Goal: Task Accomplishment & Management: Use online tool/utility

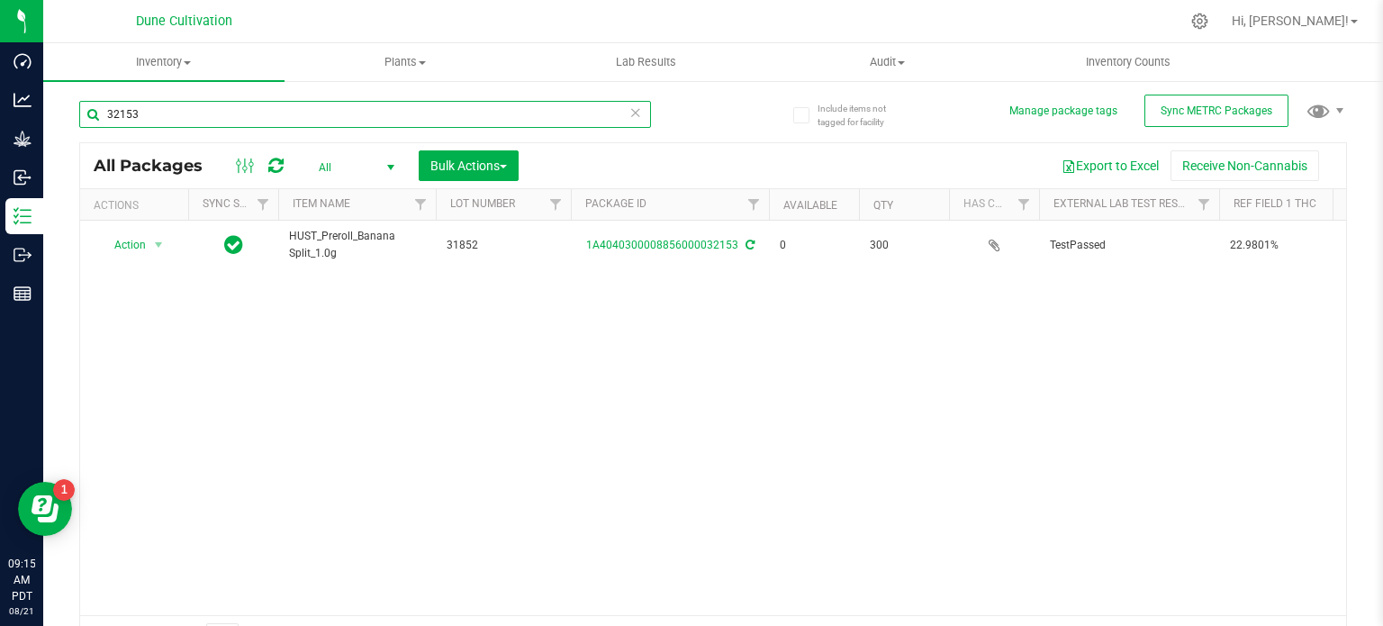
click at [303, 118] on input "32153" at bounding box center [365, 114] width 572 height 27
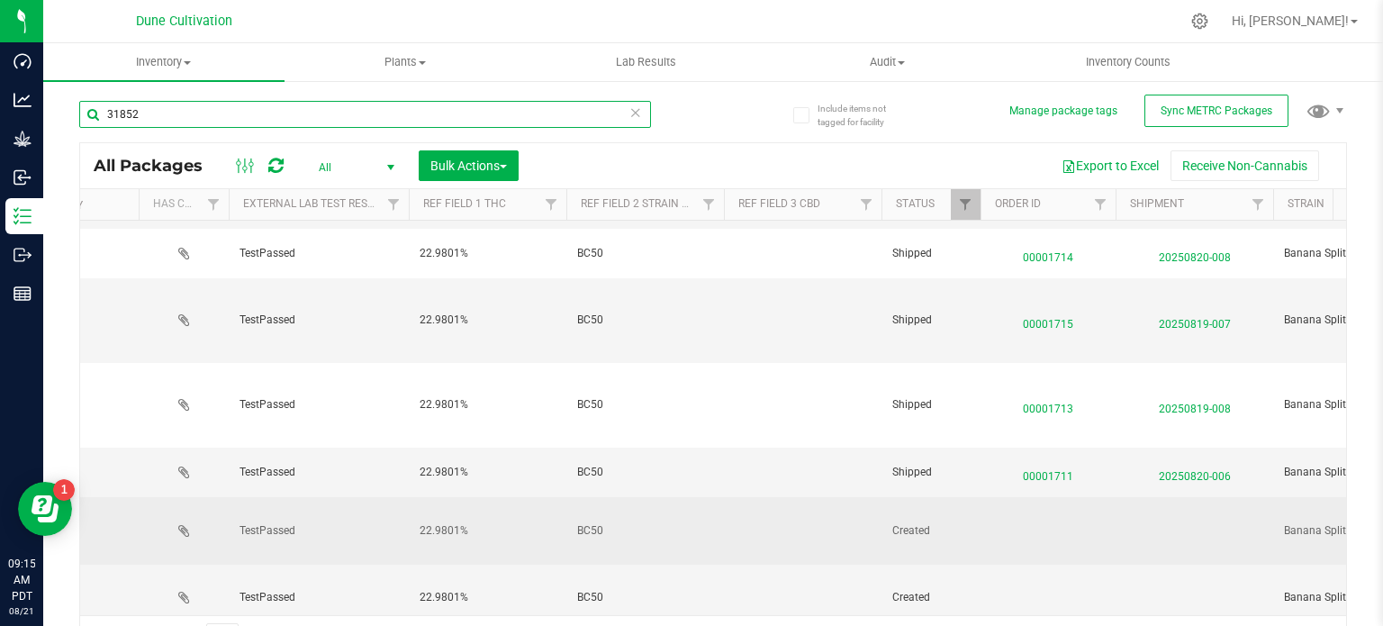
scroll to position [0, 1122]
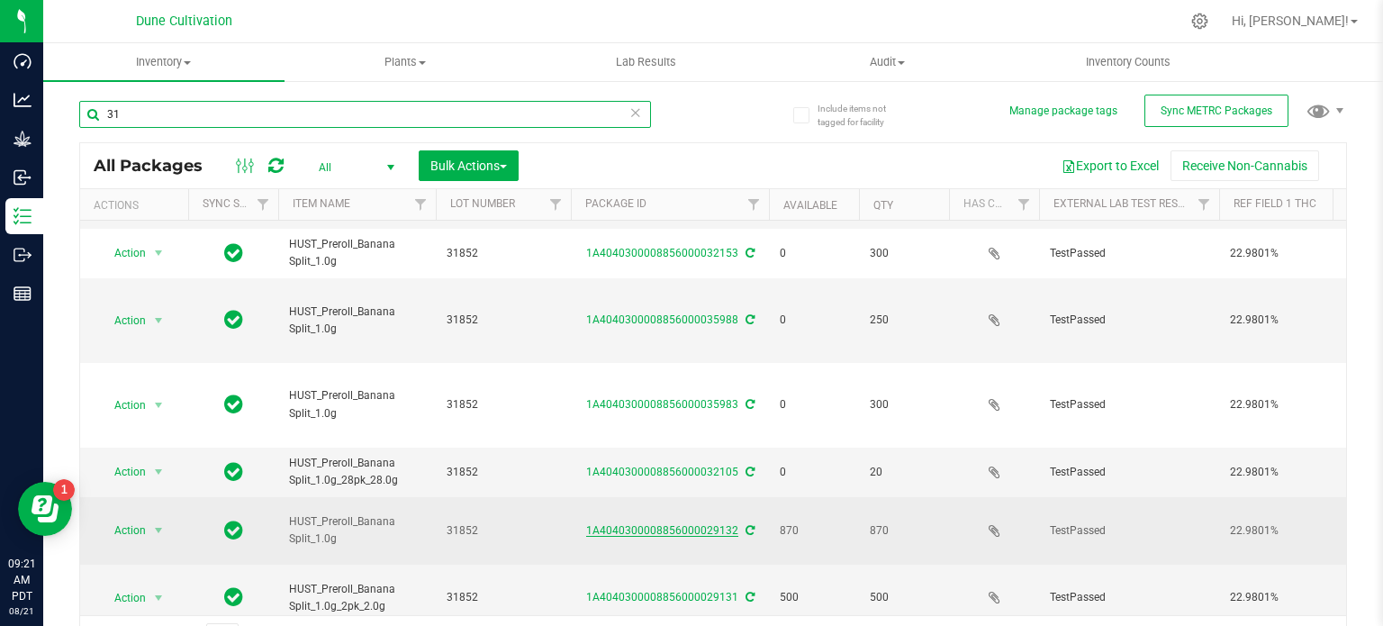
type input "3"
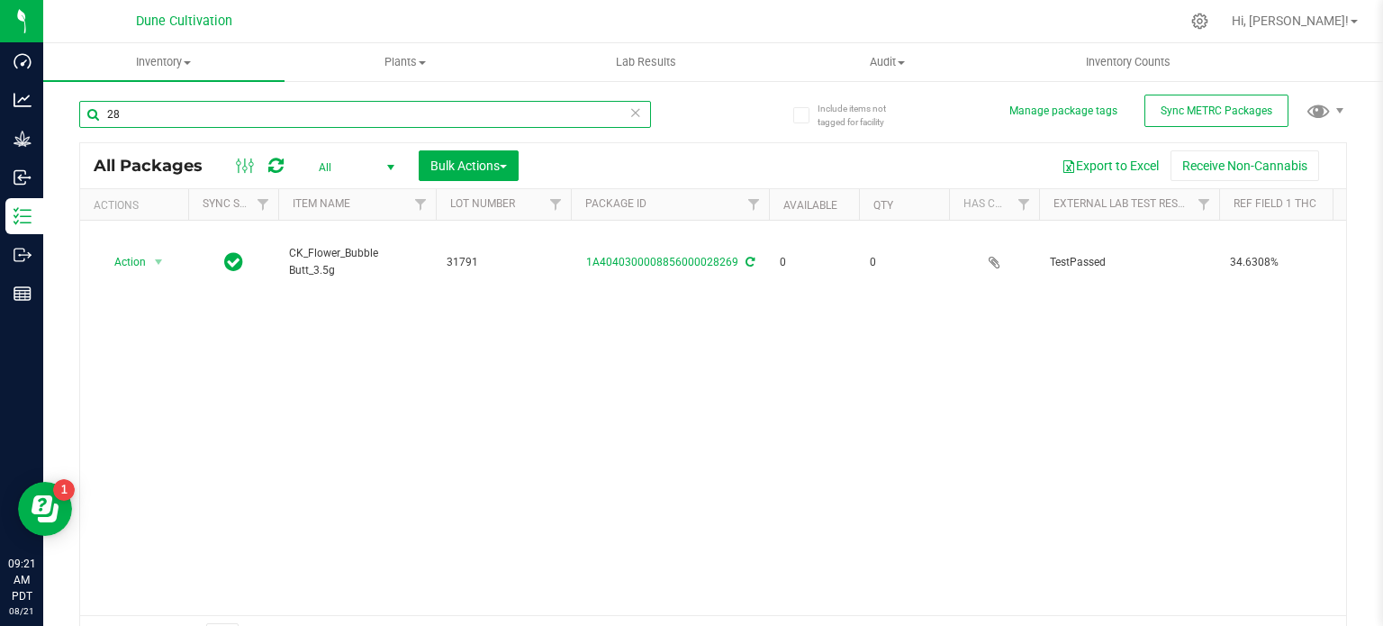
type input "2"
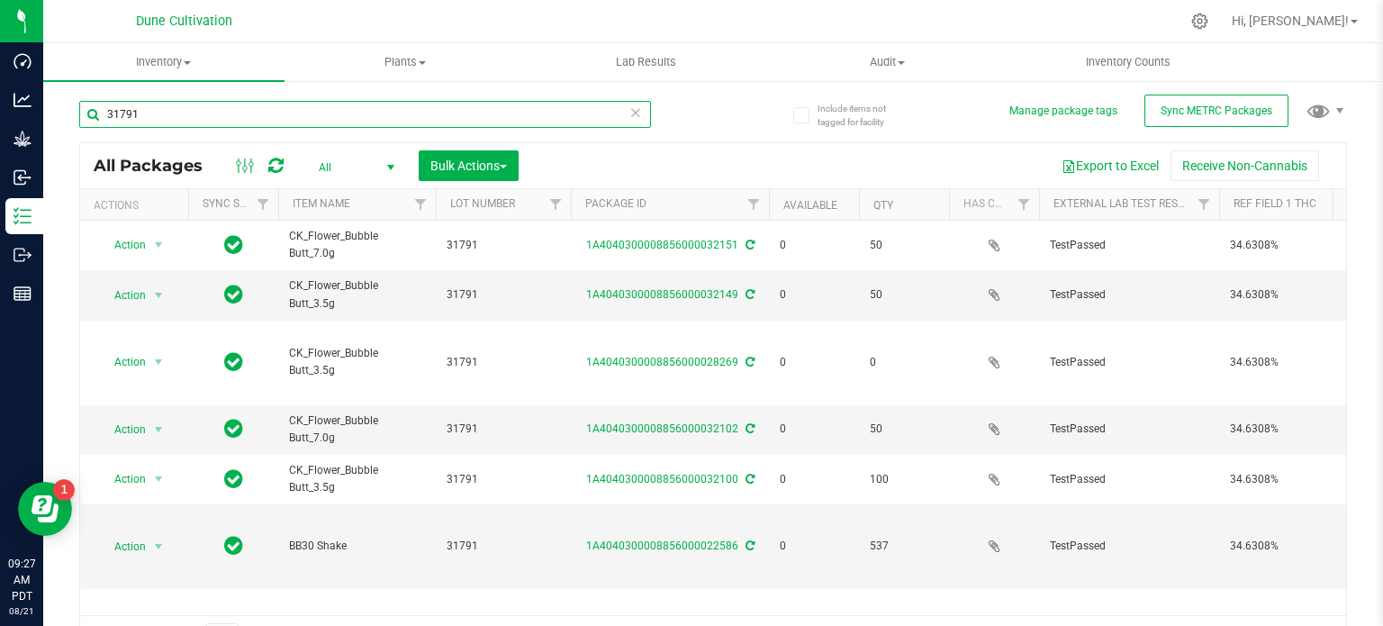
click at [259, 108] on input "31791" at bounding box center [365, 114] width 572 height 27
type input "29138"
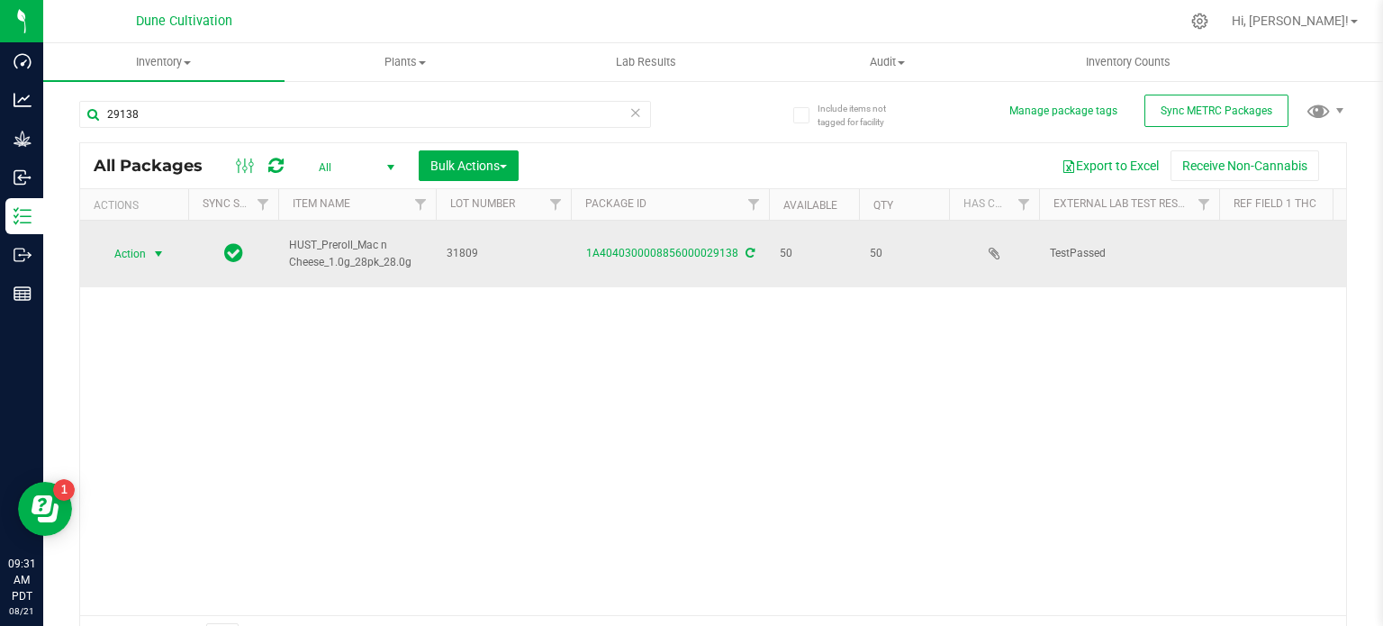
click at [161, 247] on span "select" at bounding box center [158, 254] width 14 height 14
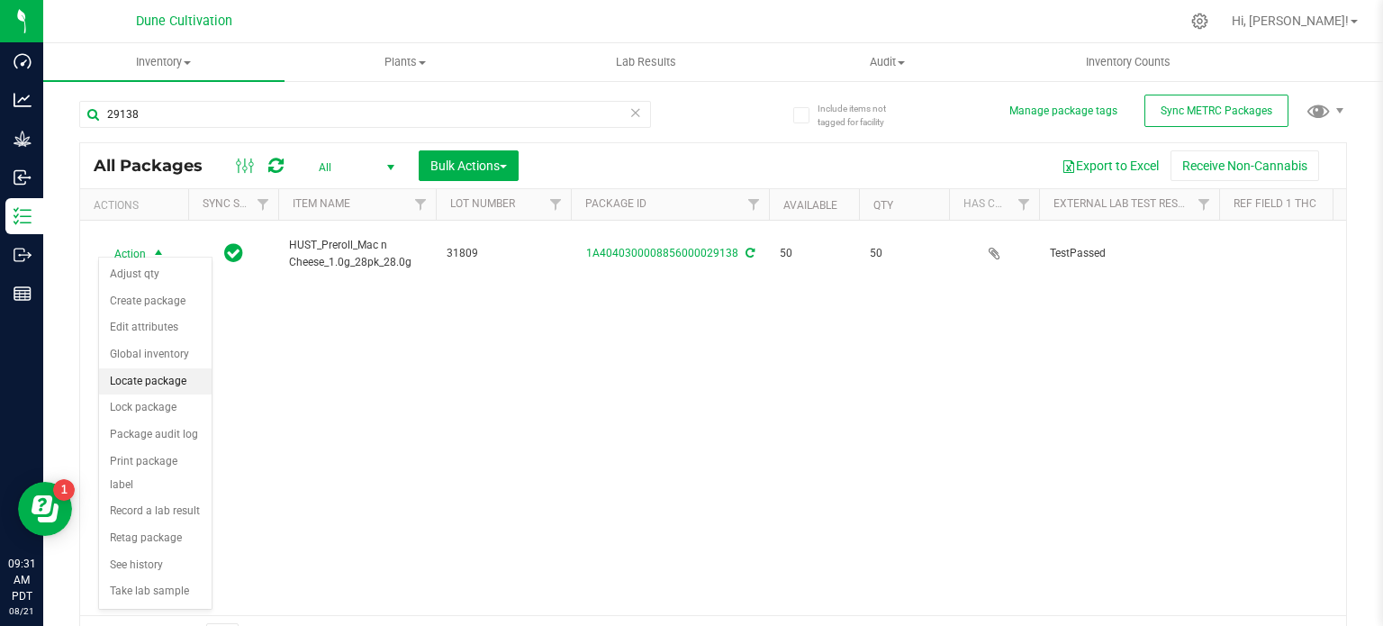
click at [184, 377] on li "Locate package" at bounding box center [155, 381] width 113 height 27
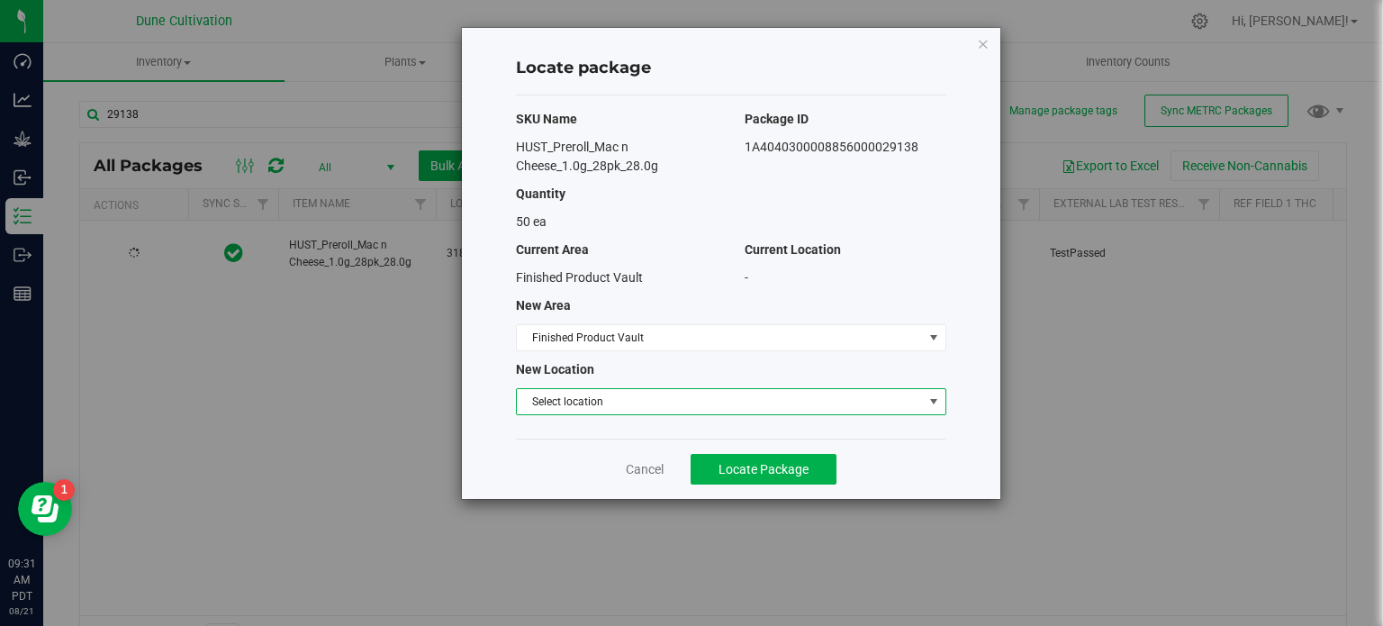
click at [670, 402] on span "Select location" at bounding box center [720, 401] width 406 height 25
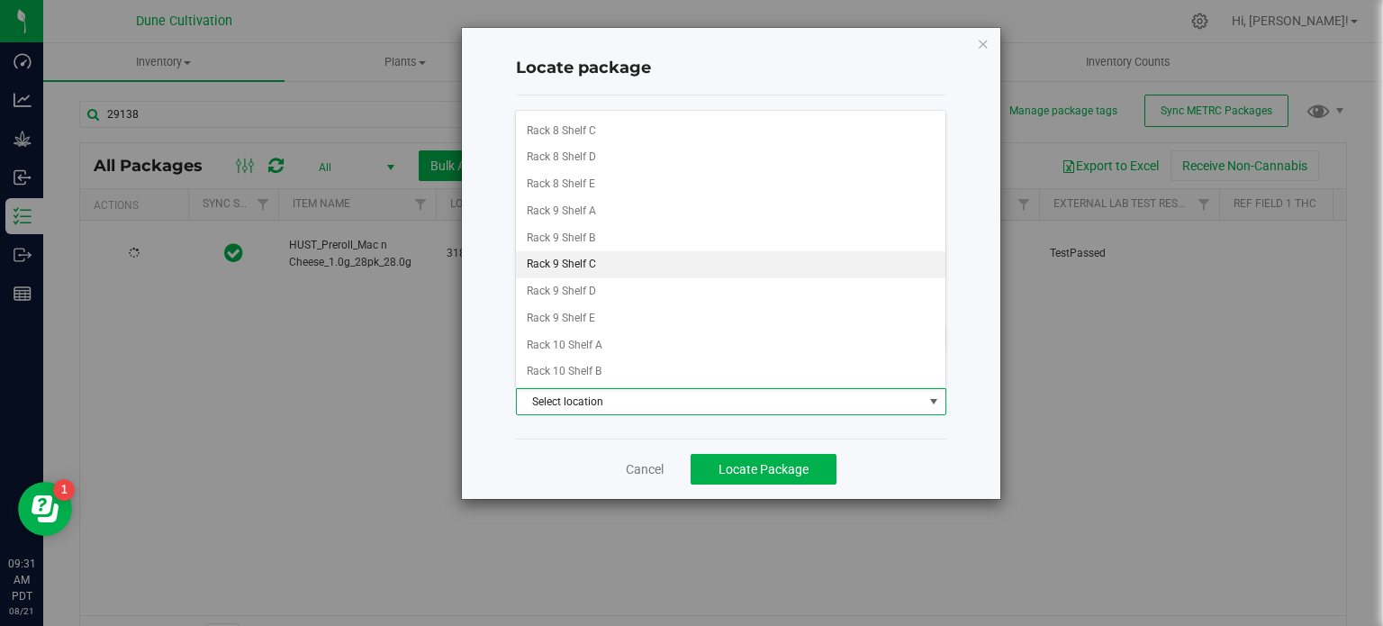
scroll to position [972, 0]
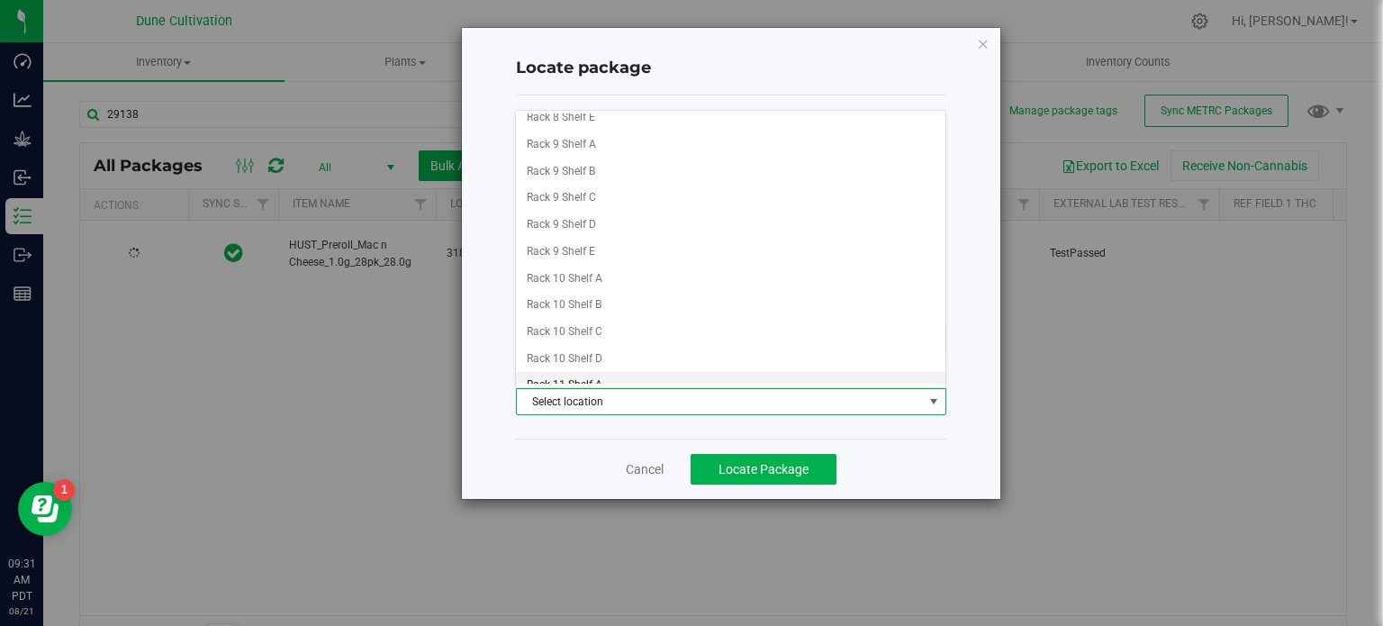
click at [652, 375] on li "Rack 11 Shelf A" at bounding box center [730, 385] width 429 height 27
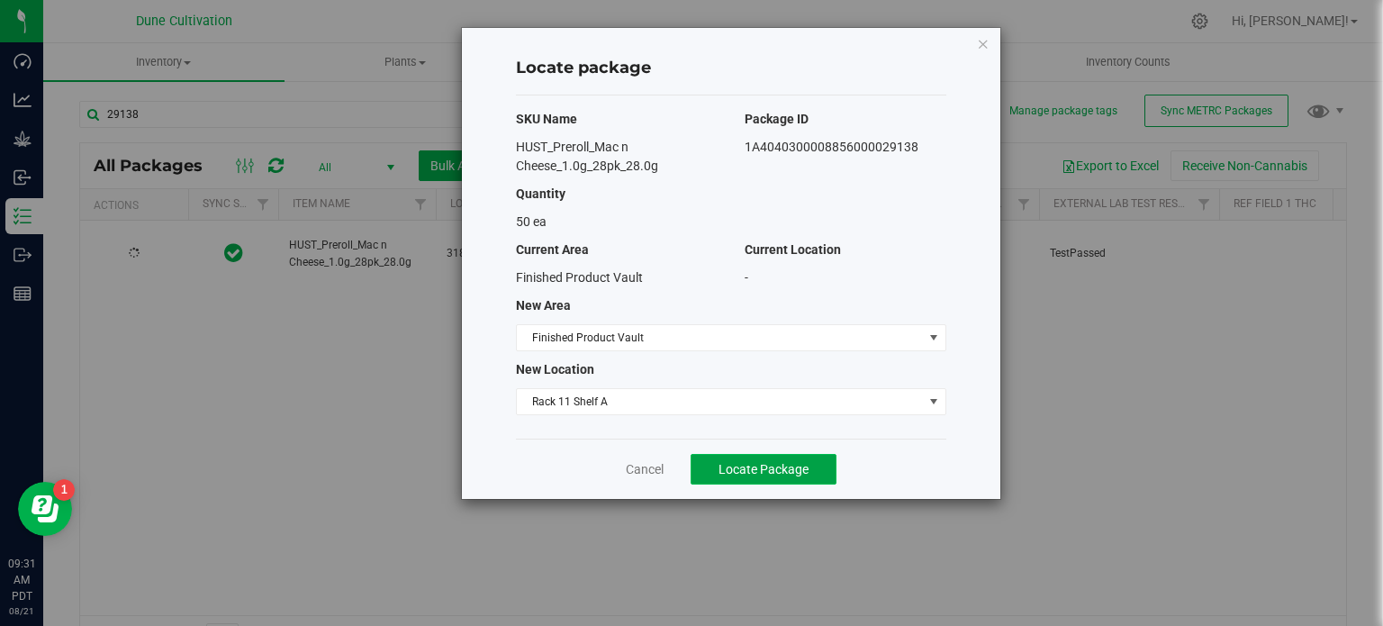
click at [790, 466] on span "Locate Package" at bounding box center [764, 469] width 90 height 14
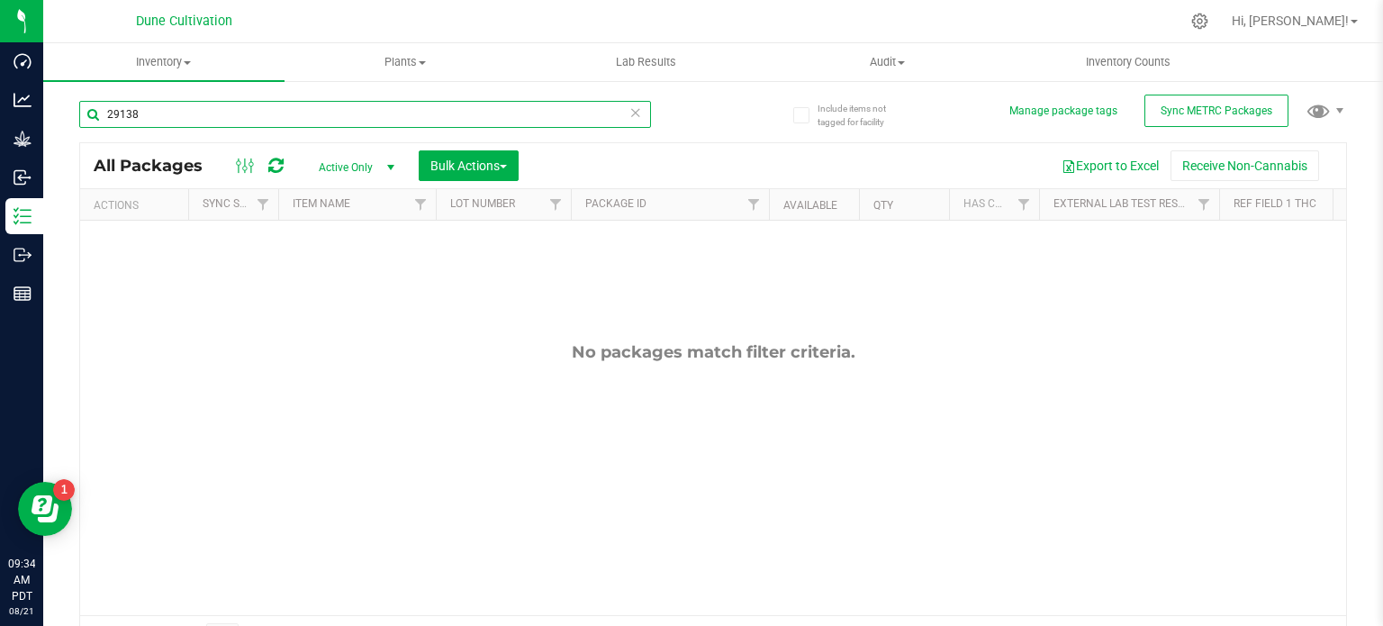
click at [533, 110] on input "29138" at bounding box center [365, 114] width 572 height 27
type input "29137"
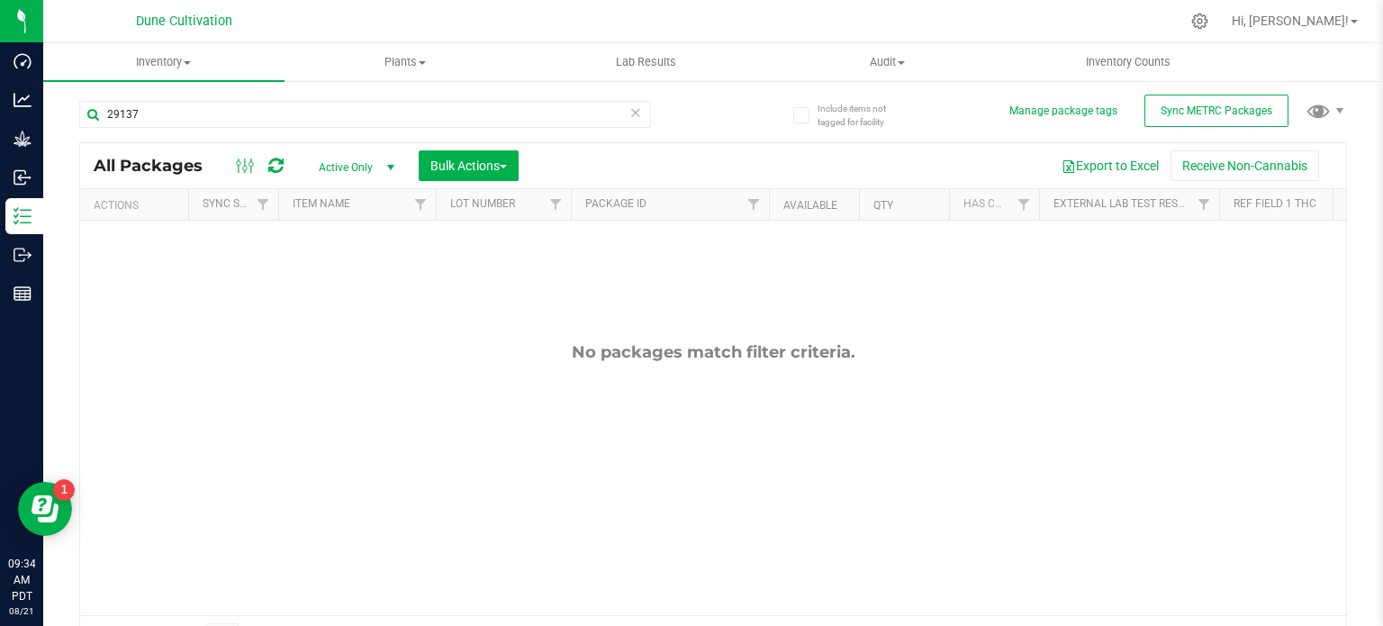
click at [389, 165] on span "select" at bounding box center [391, 167] width 14 height 14
click at [372, 265] on li "All" at bounding box center [351, 277] width 97 height 27
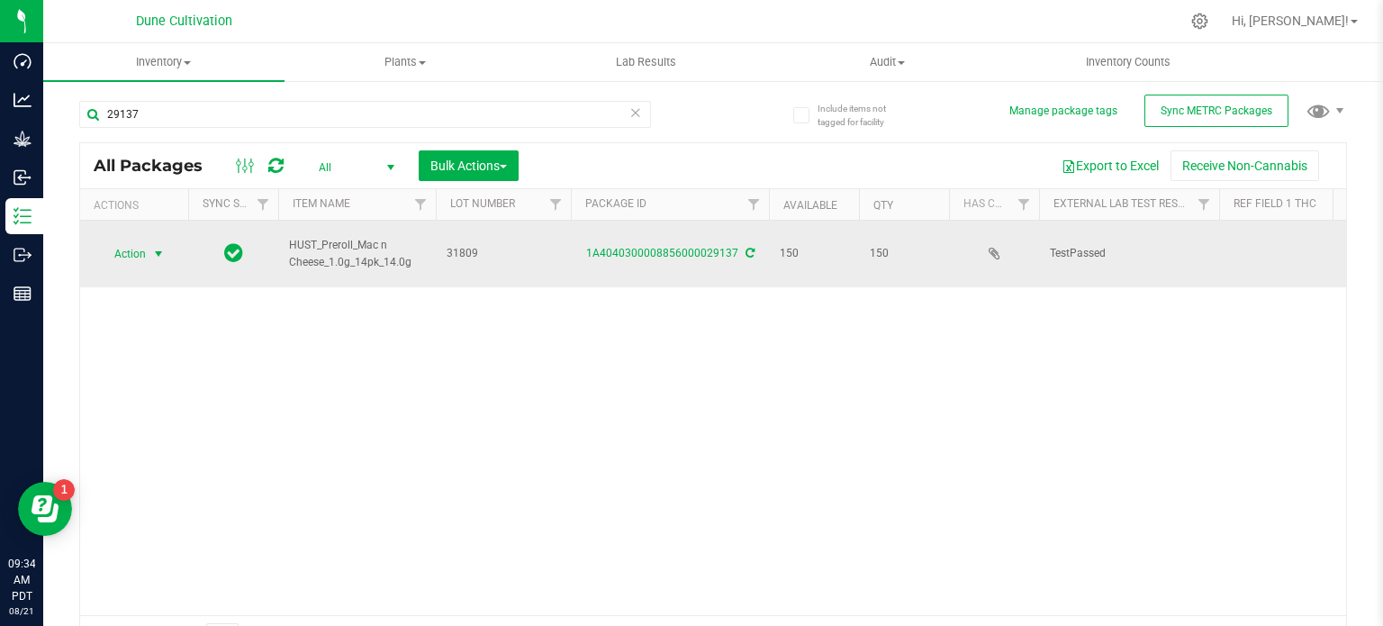
click at [162, 255] on span "select" at bounding box center [159, 253] width 23 height 25
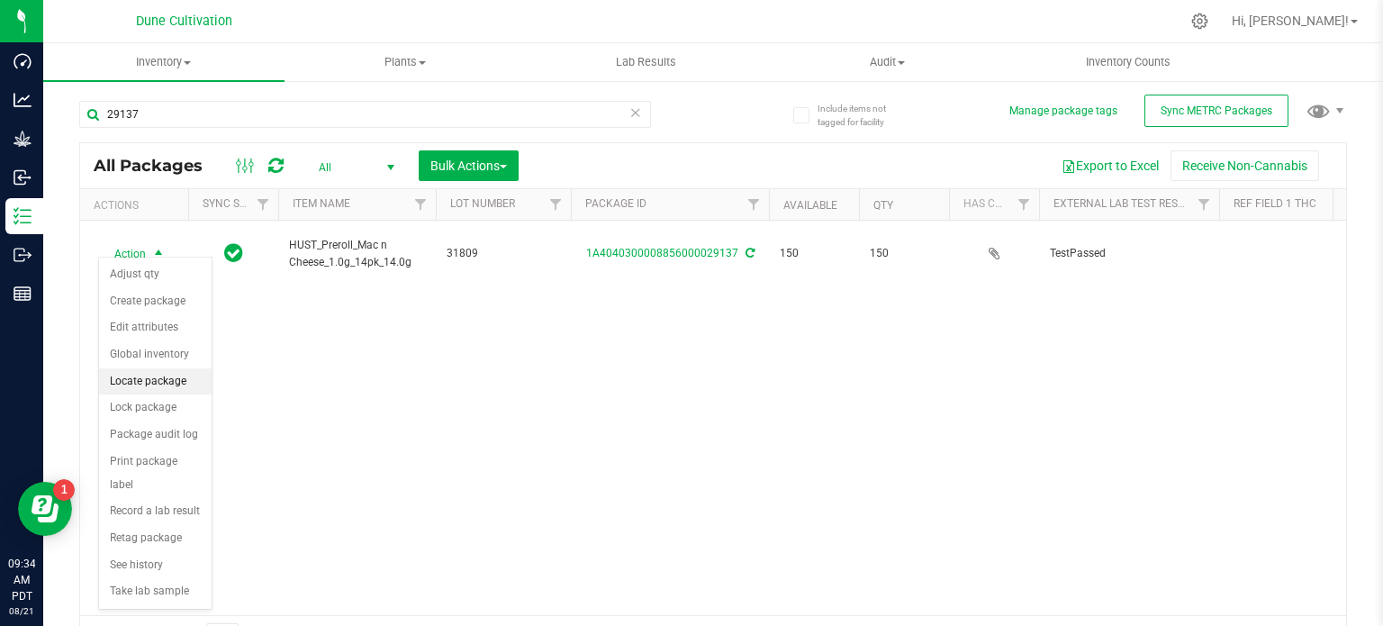
click at [155, 388] on li "Locate package" at bounding box center [155, 381] width 113 height 27
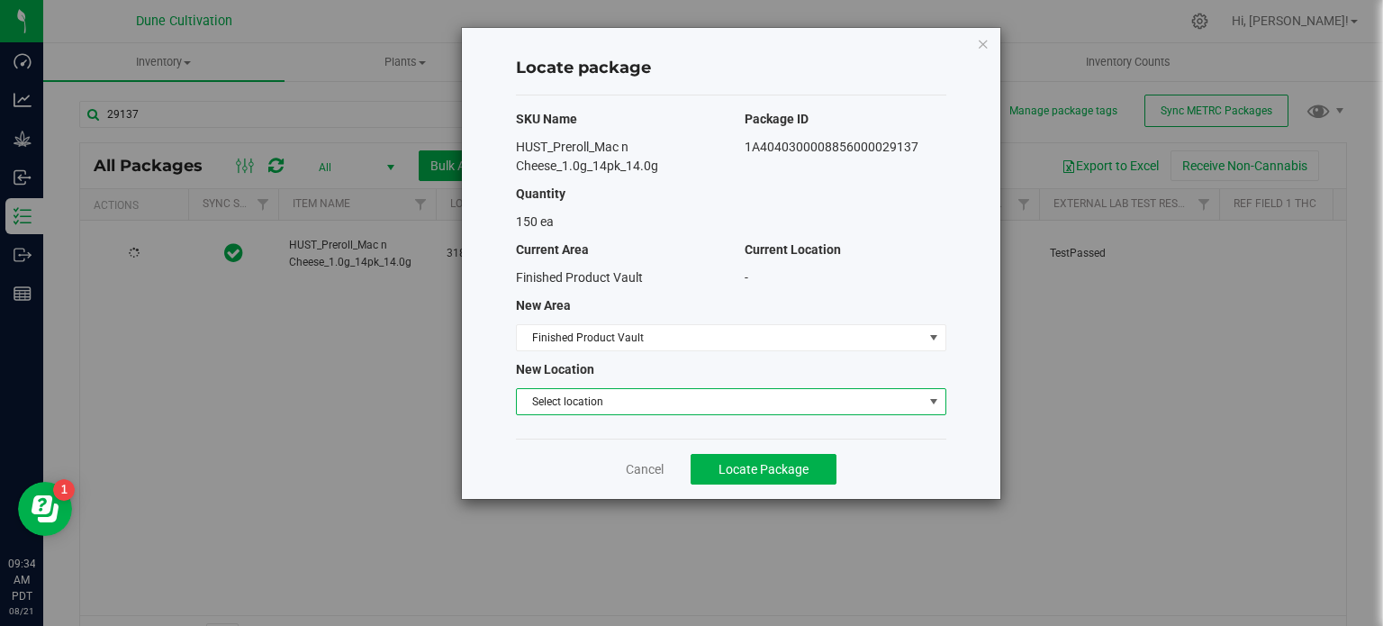
click at [767, 404] on span "Select location" at bounding box center [720, 401] width 406 height 25
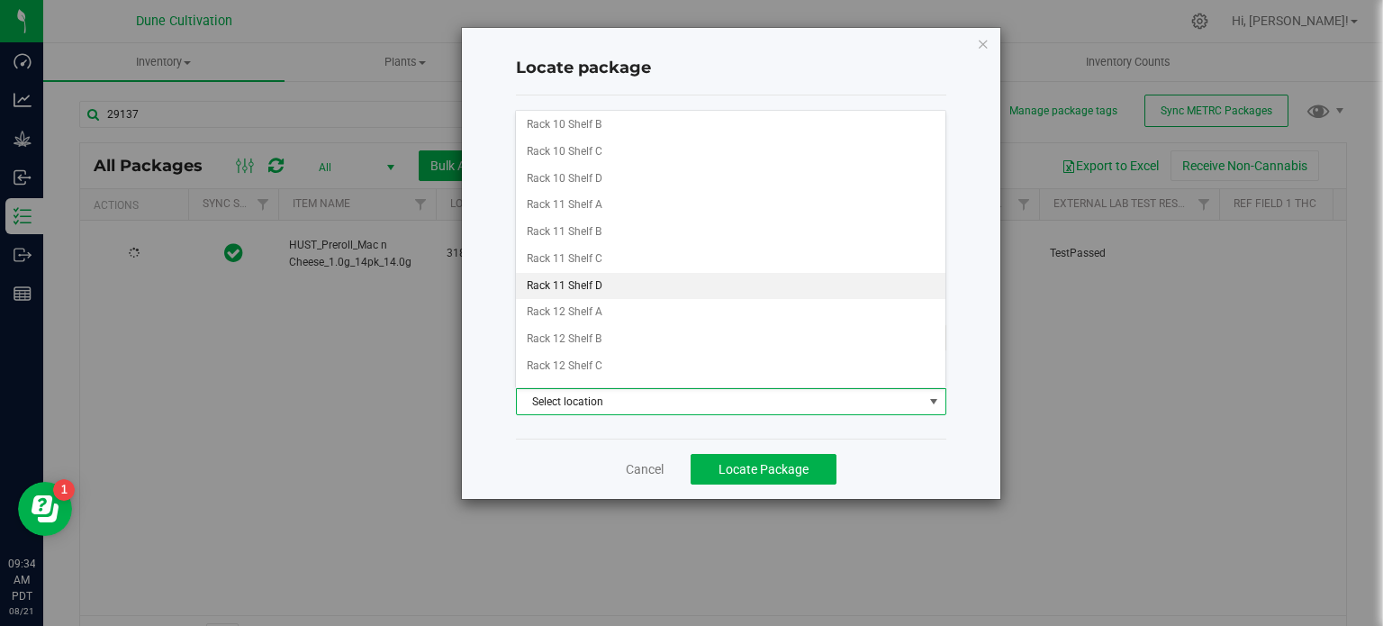
scroll to position [1155, 0]
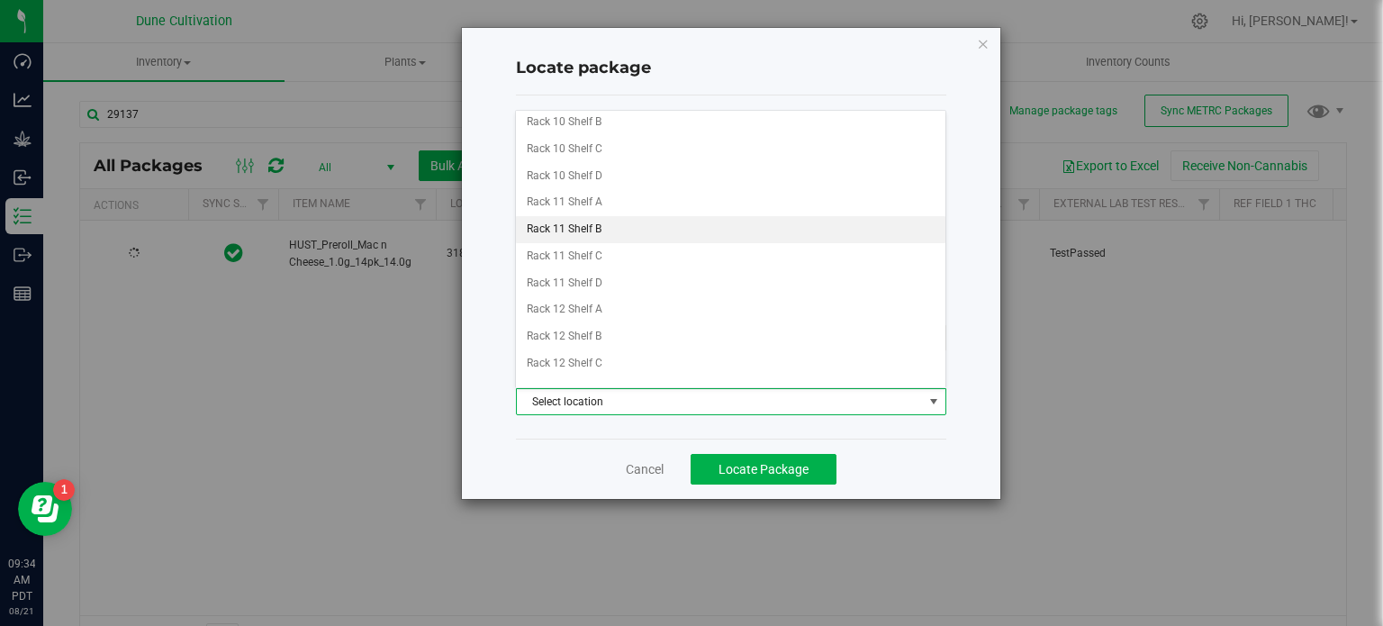
click at [621, 220] on li "Rack 11 Shelf B" at bounding box center [730, 229] width 429 height 27
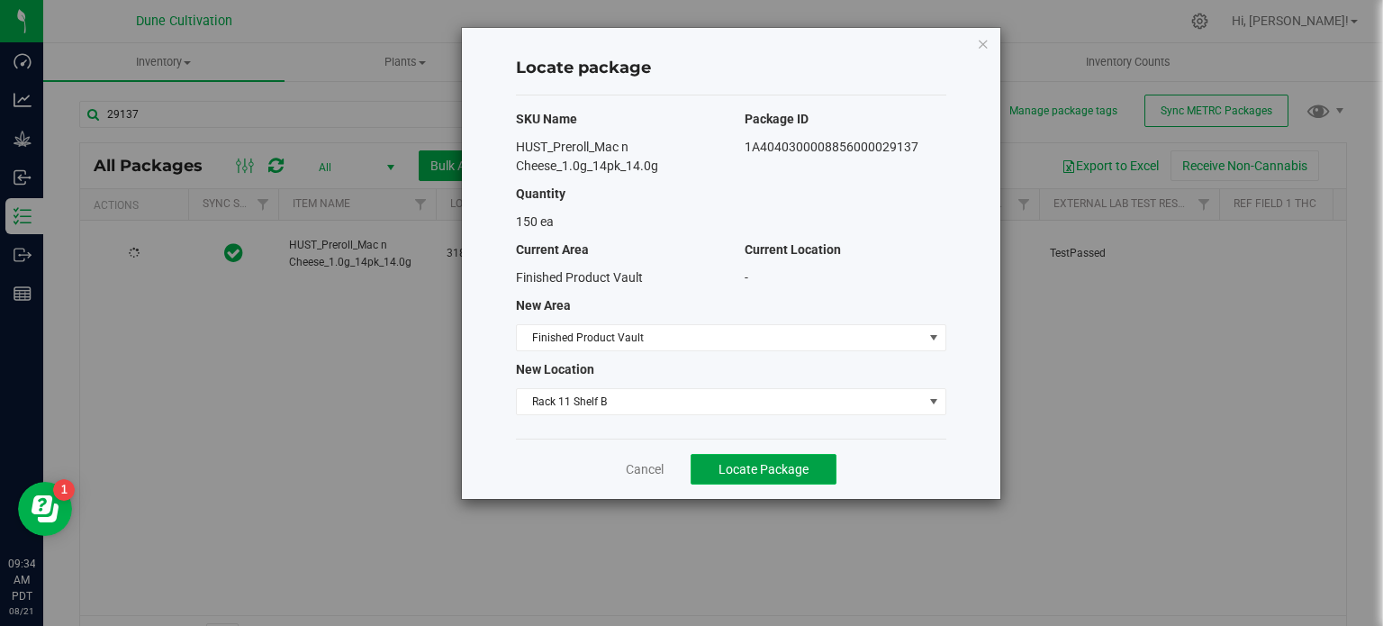
click at [757, 457] on button "Locate Package" at bounding box center [764, 469] width 146 height 31
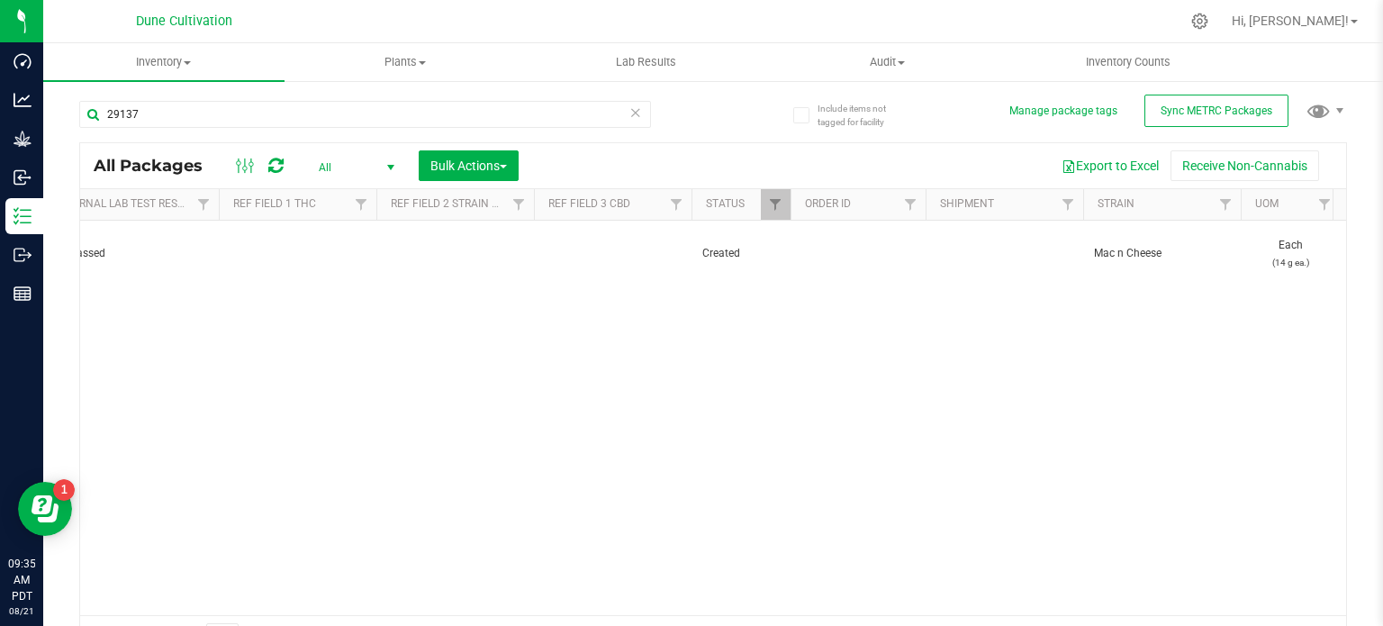
scroll to position [0, 1293]
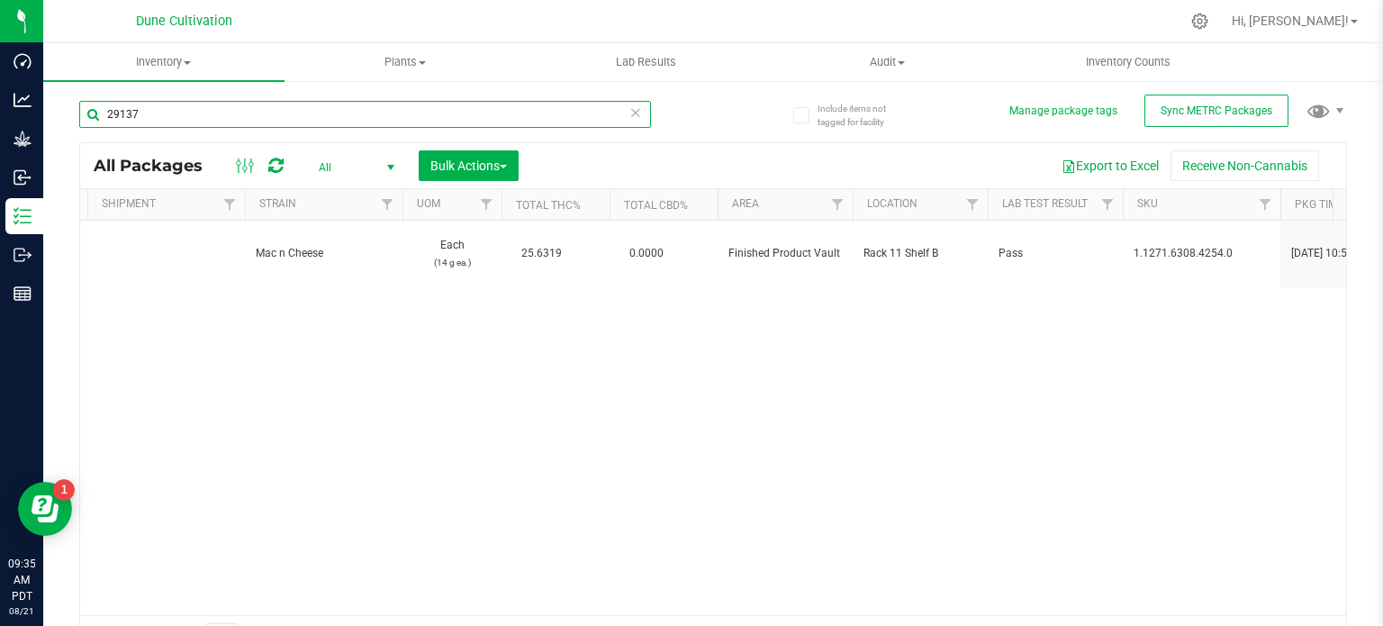
click at [276, 115] on input "29137" at bounding box center [365, 114] width 572 height 27
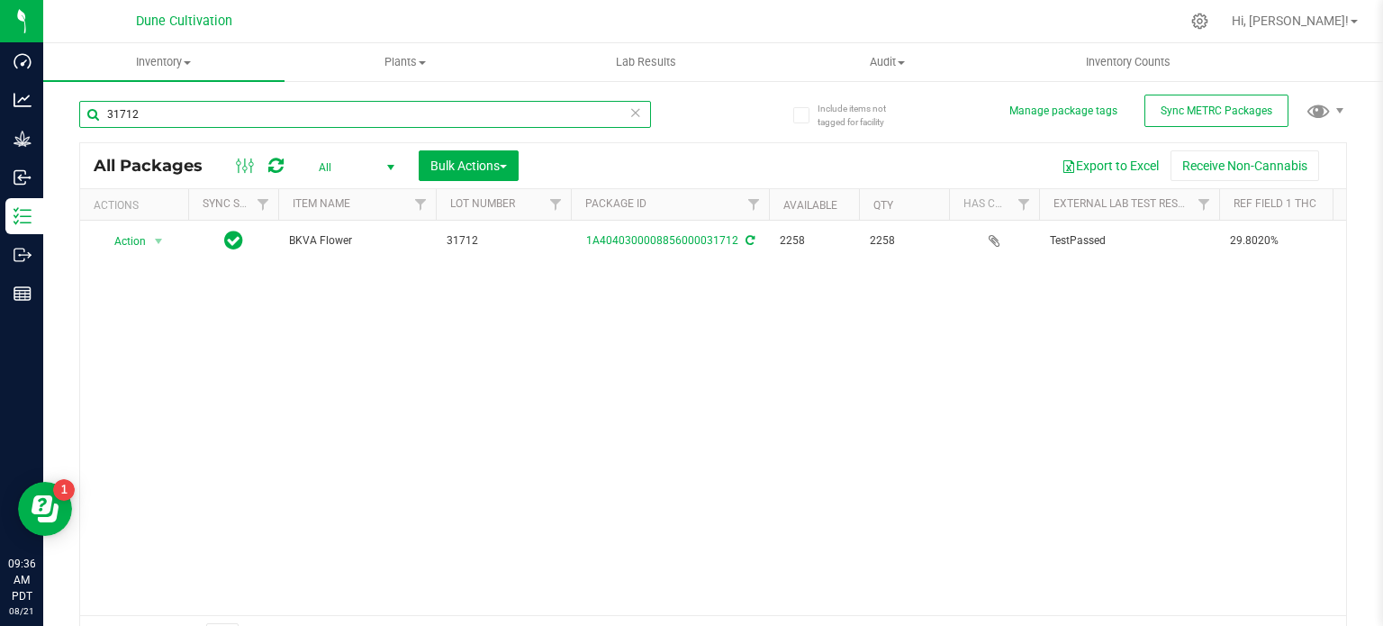
click at [357, 113] on input "31712" at bounding box center [365, 114] width 572 height 27
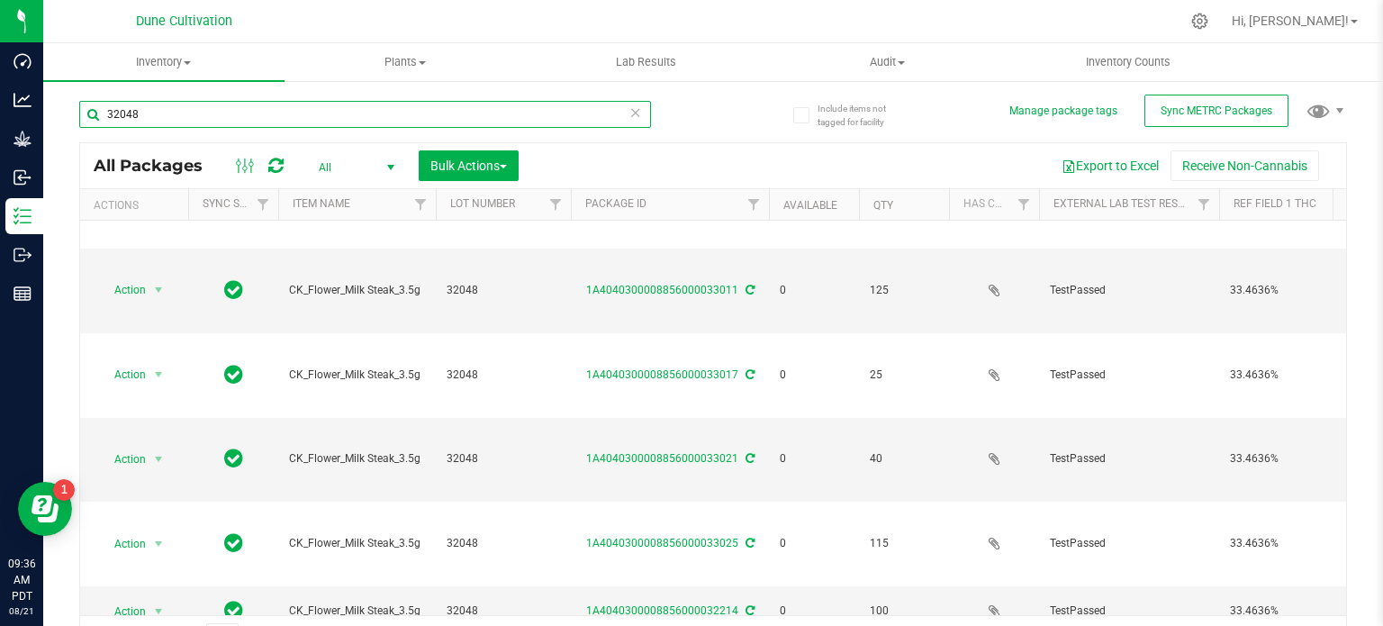
scroll to position [206, 0]
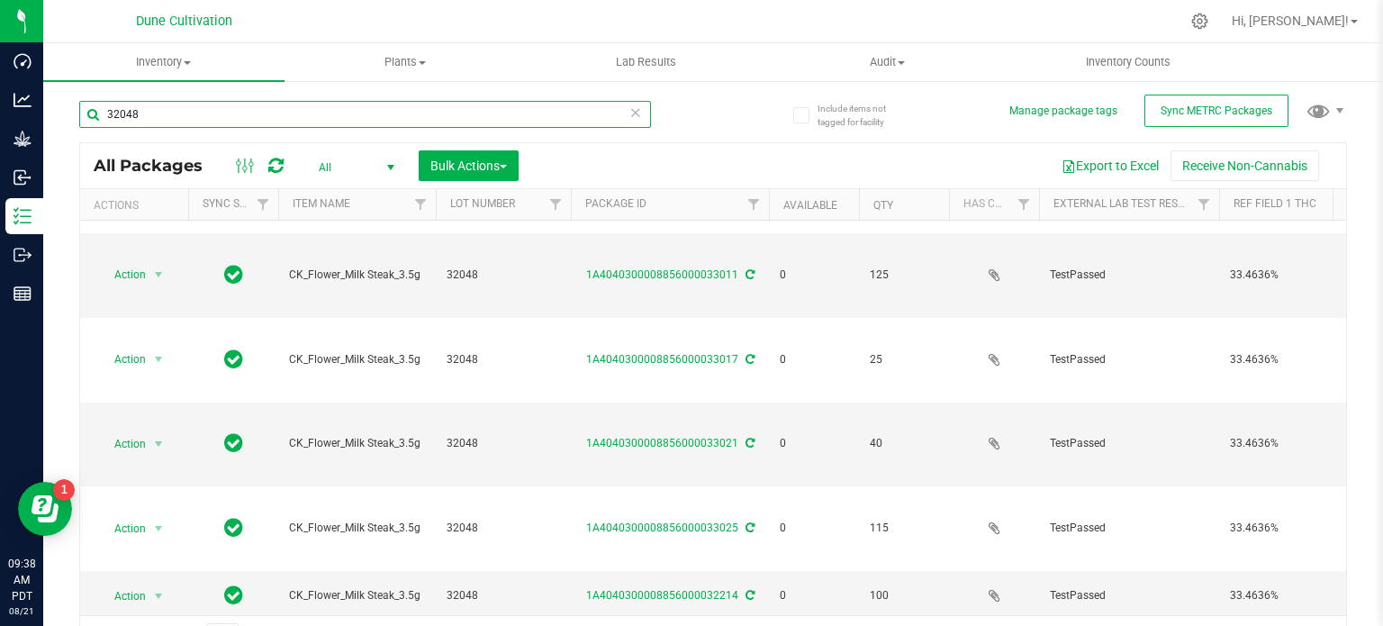
click at [327, 119] on input "32048" at bounding box center [365, 114] width 572 height 27
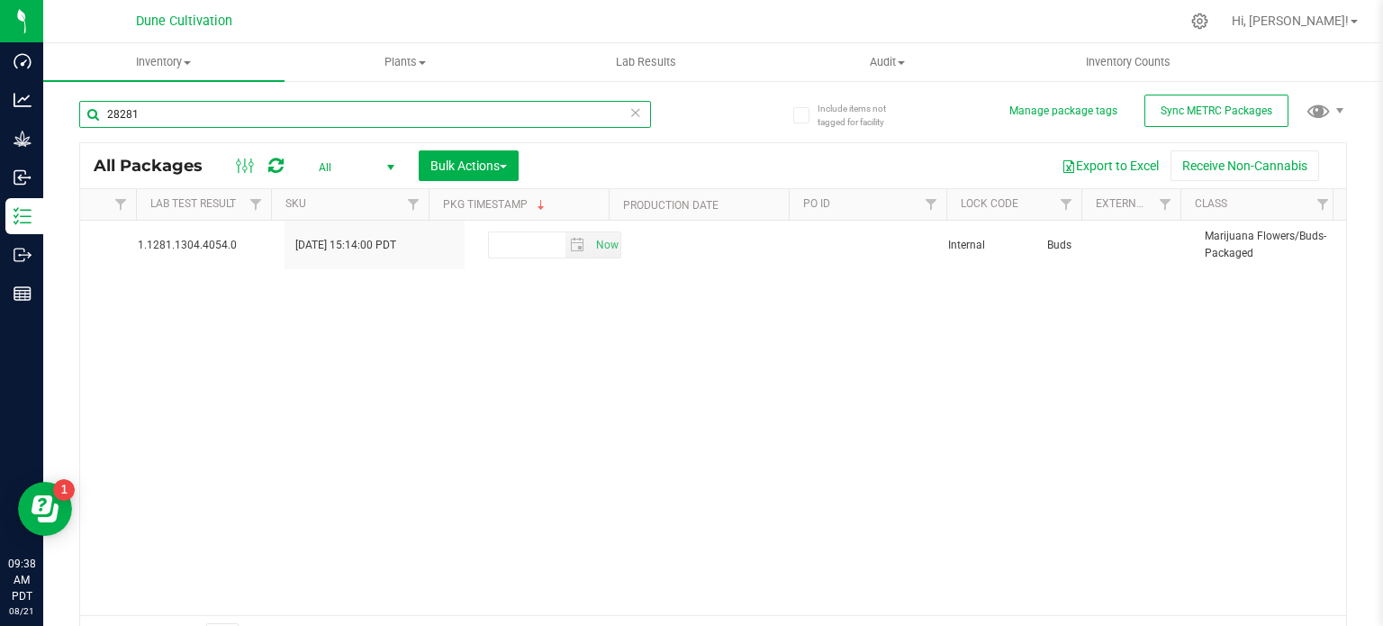
scroll to position [0, 2835]
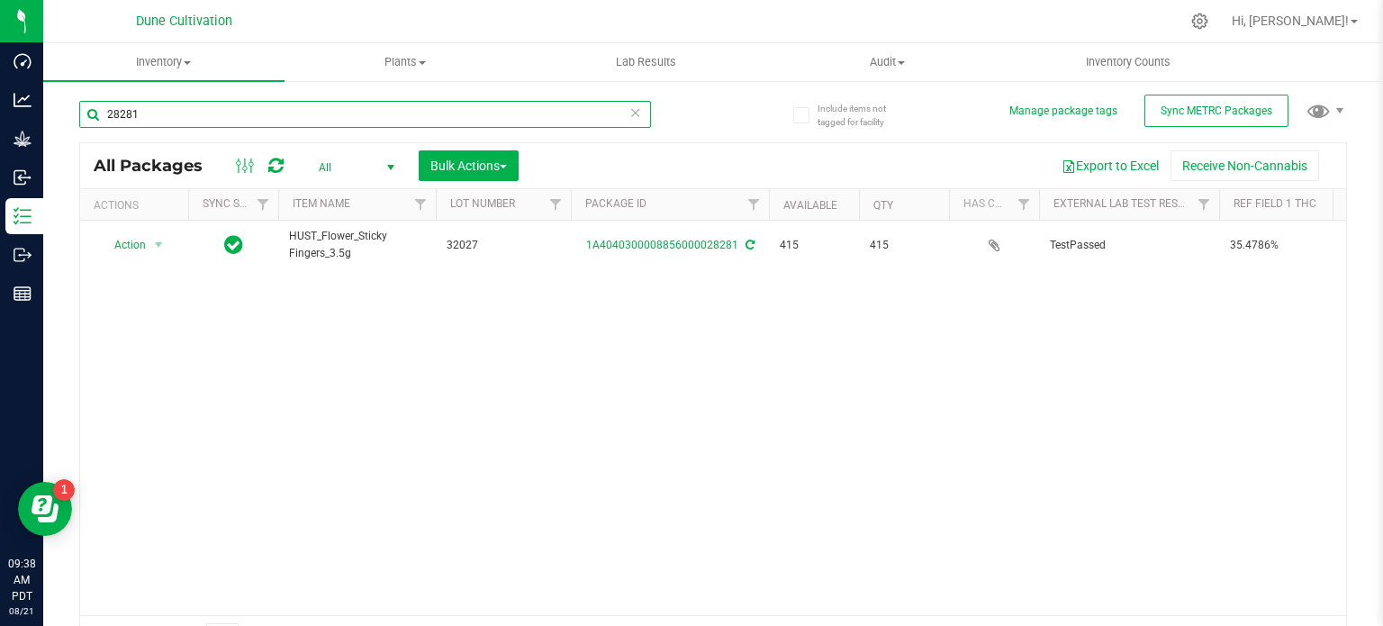
click at [587, 101] on input "28281" at bounding box center [365, 114] width 572 height 27
type input "32027"
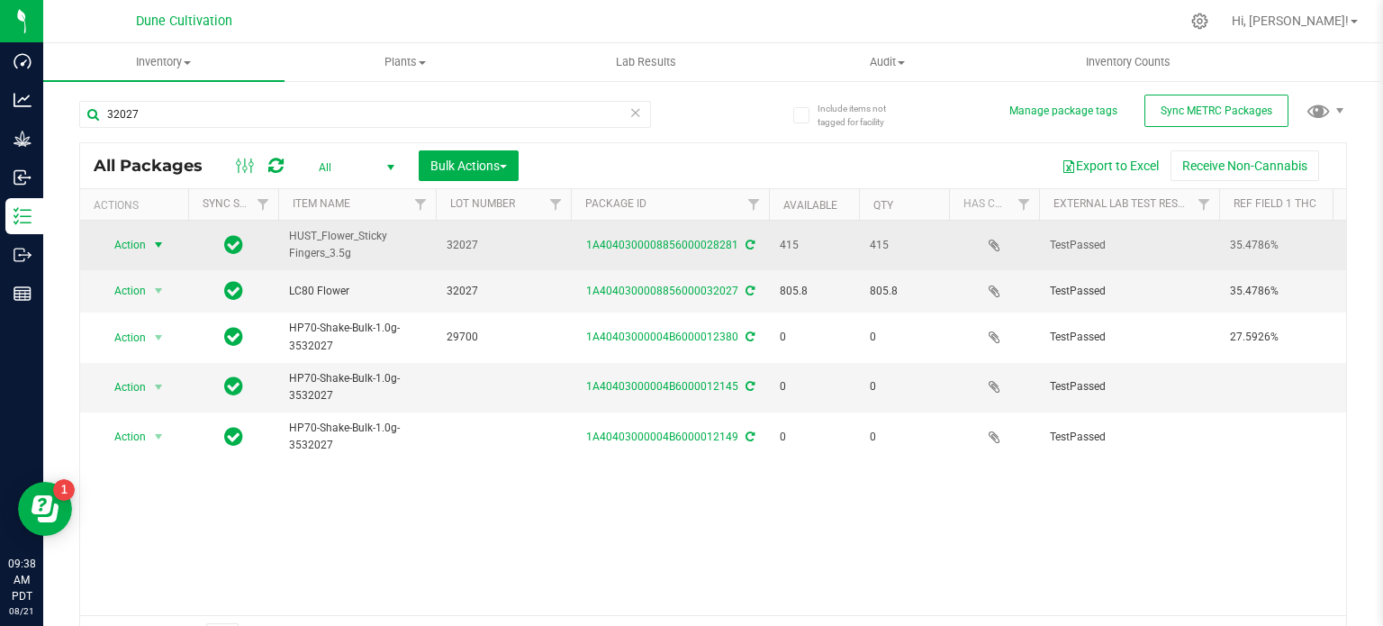
click at [156, 241] on span "select" at bounding box center [158, 245] width 14 height 14
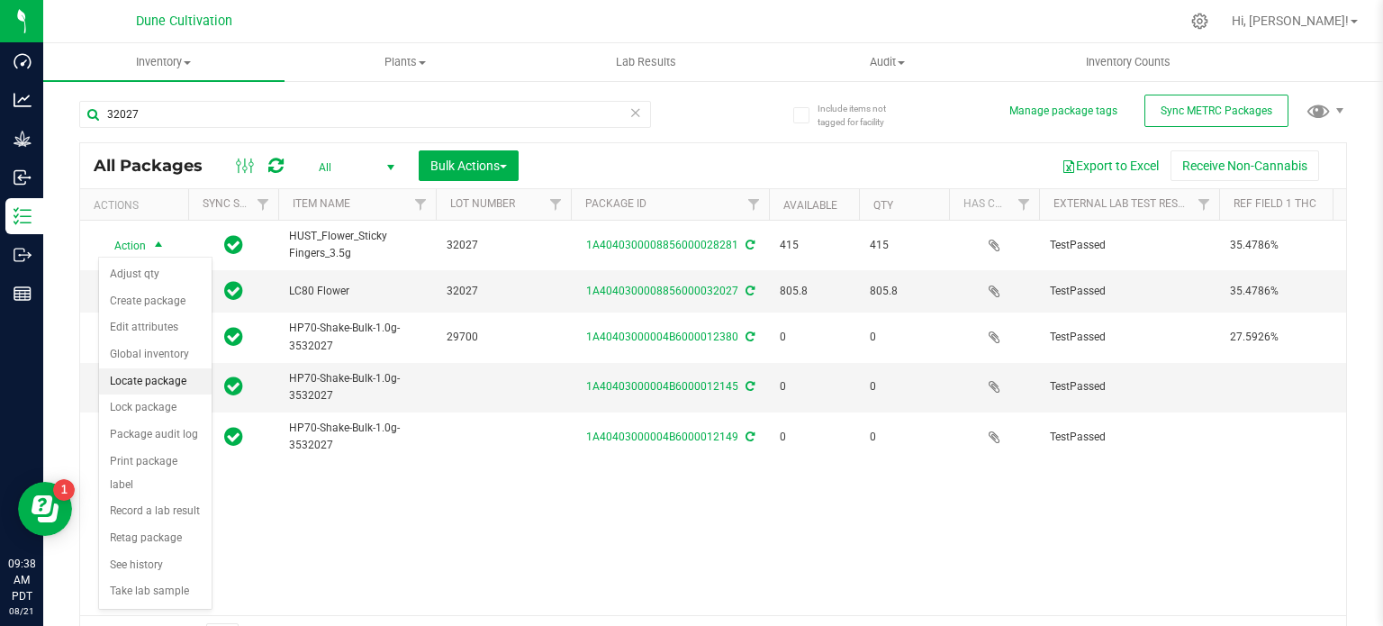
click at [133, 384] on li "Locate package" at bounding box center [155, 381] width 113 height 27
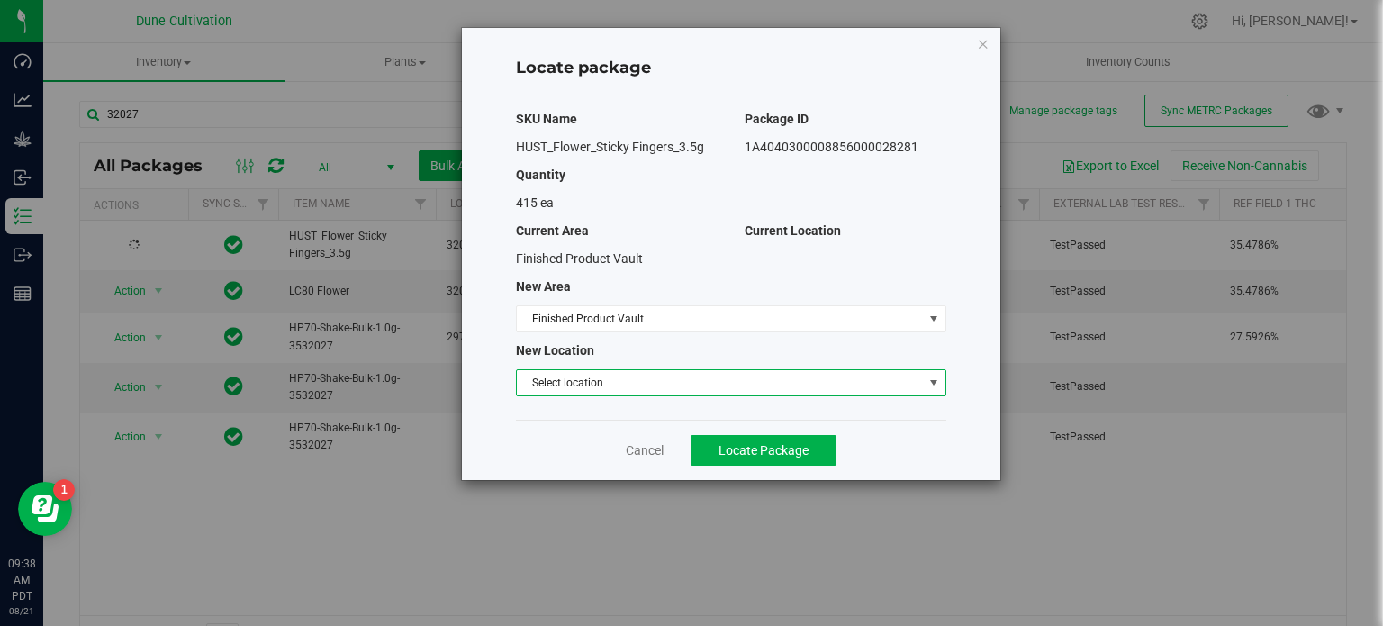
click at [565, 384] on span "Select location" at bounding box center [720, 382] width 406 height 25
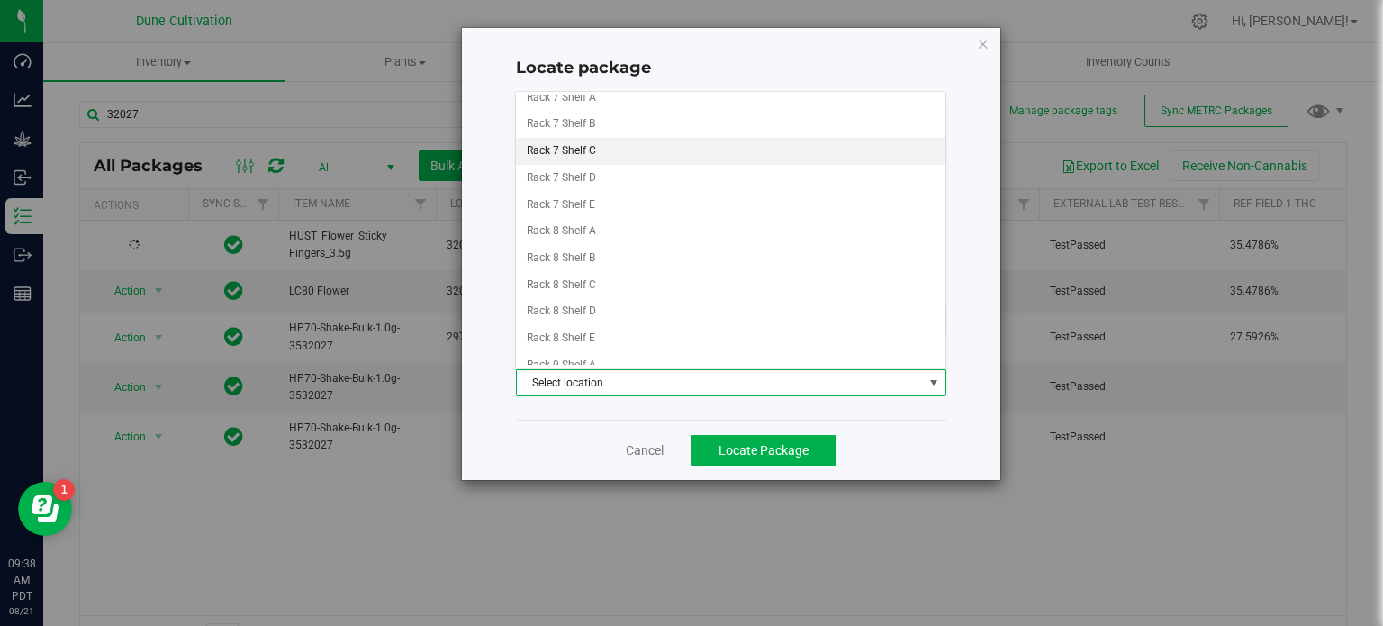
click at [626, 143] on li "Rack 7 Shelf C" at bounding box center [730, 151] width 429 height 27
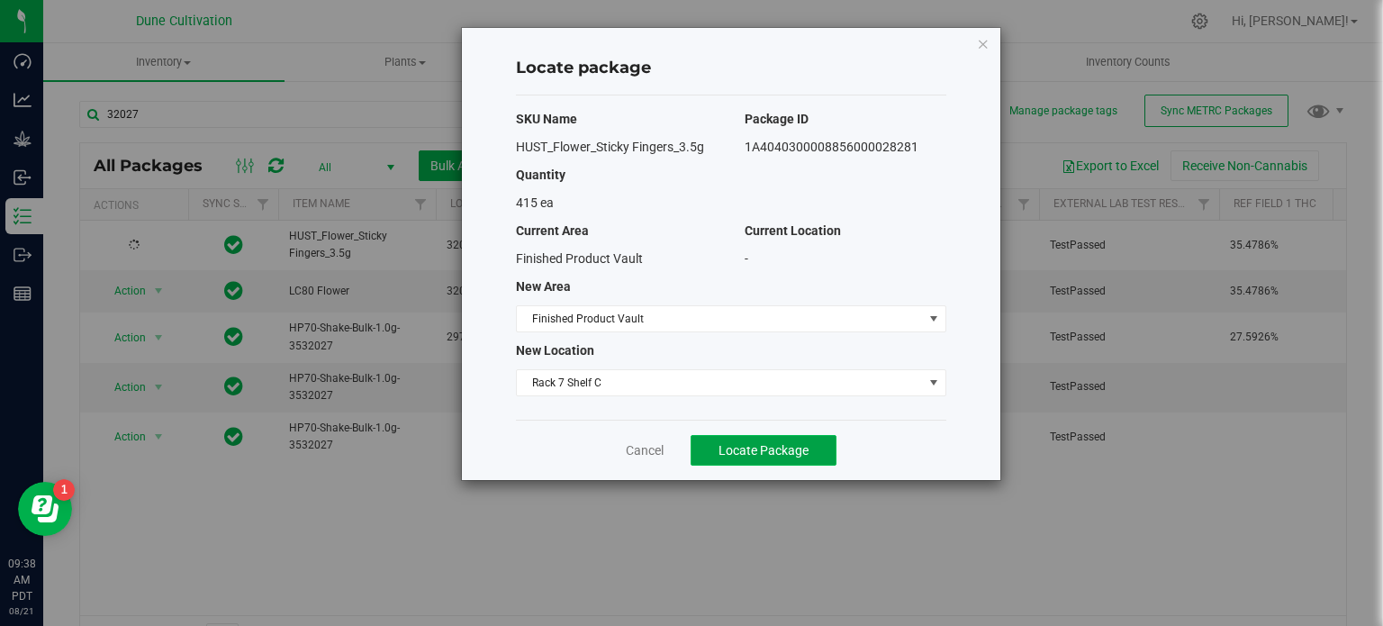
click at [722, 435] on button "Locate Package" at bounding box center [764, 450] width 146 height 31
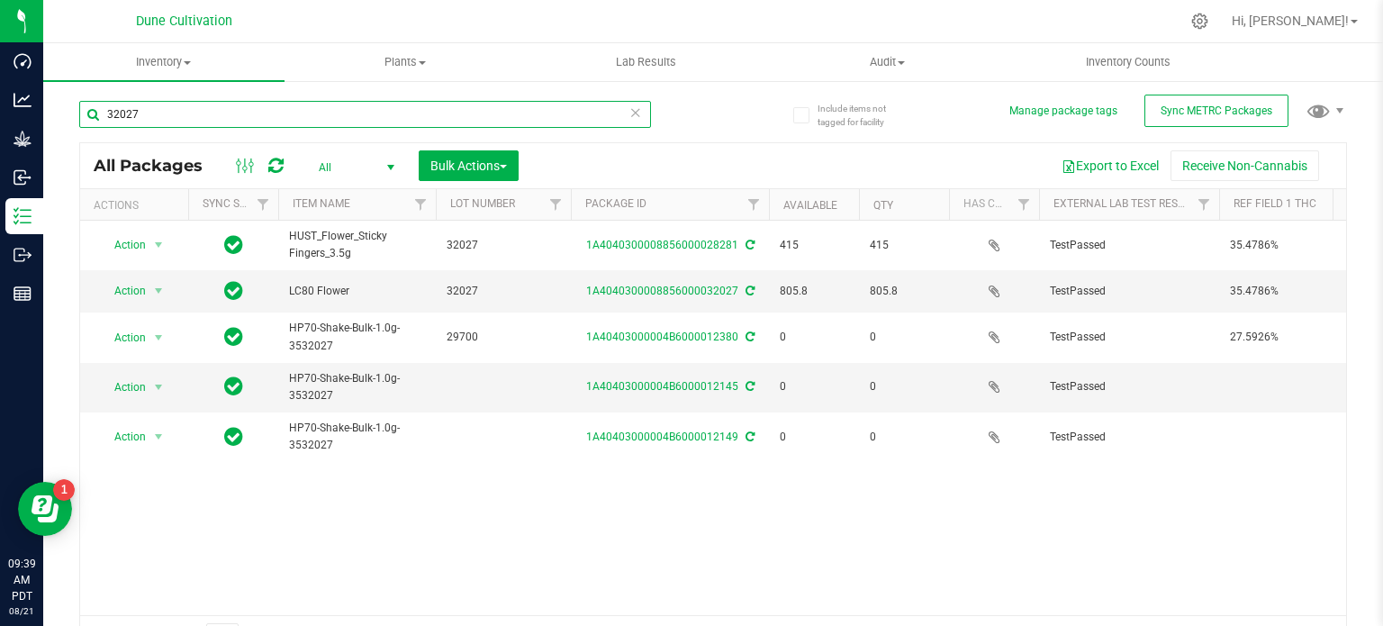
click at [450, 114] on input "32027" at bounding box center [365, 114] width 572 height 27
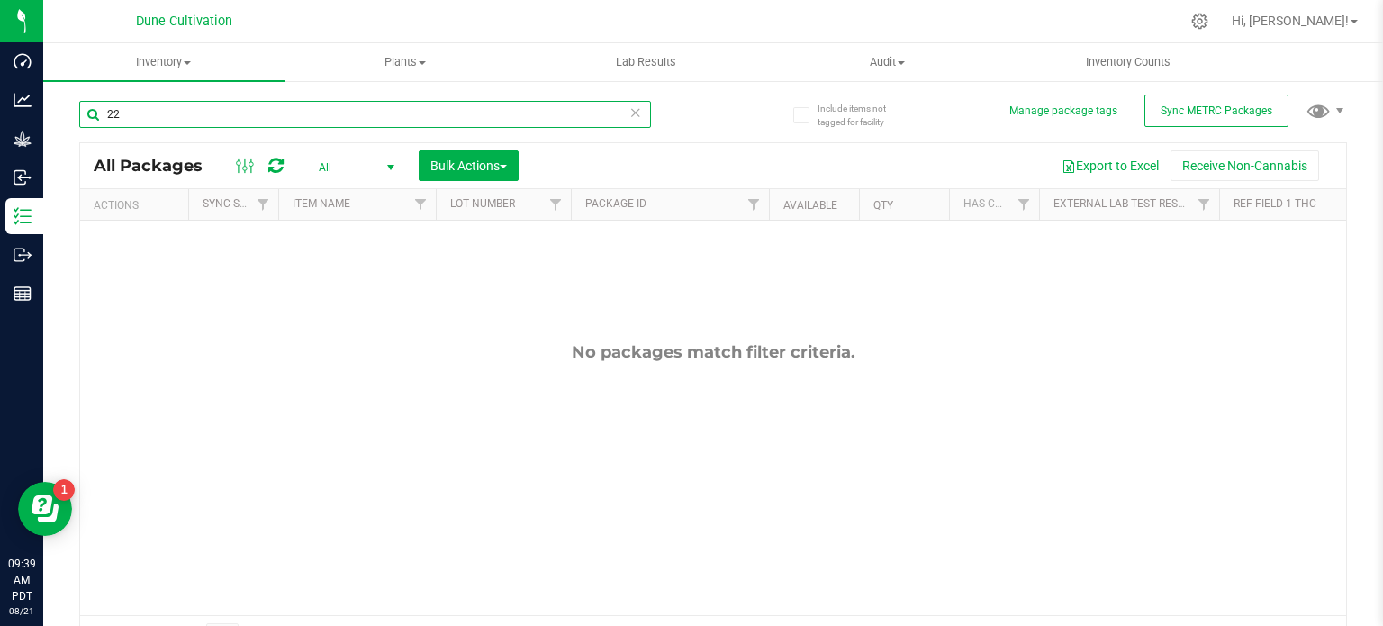
type input "2"
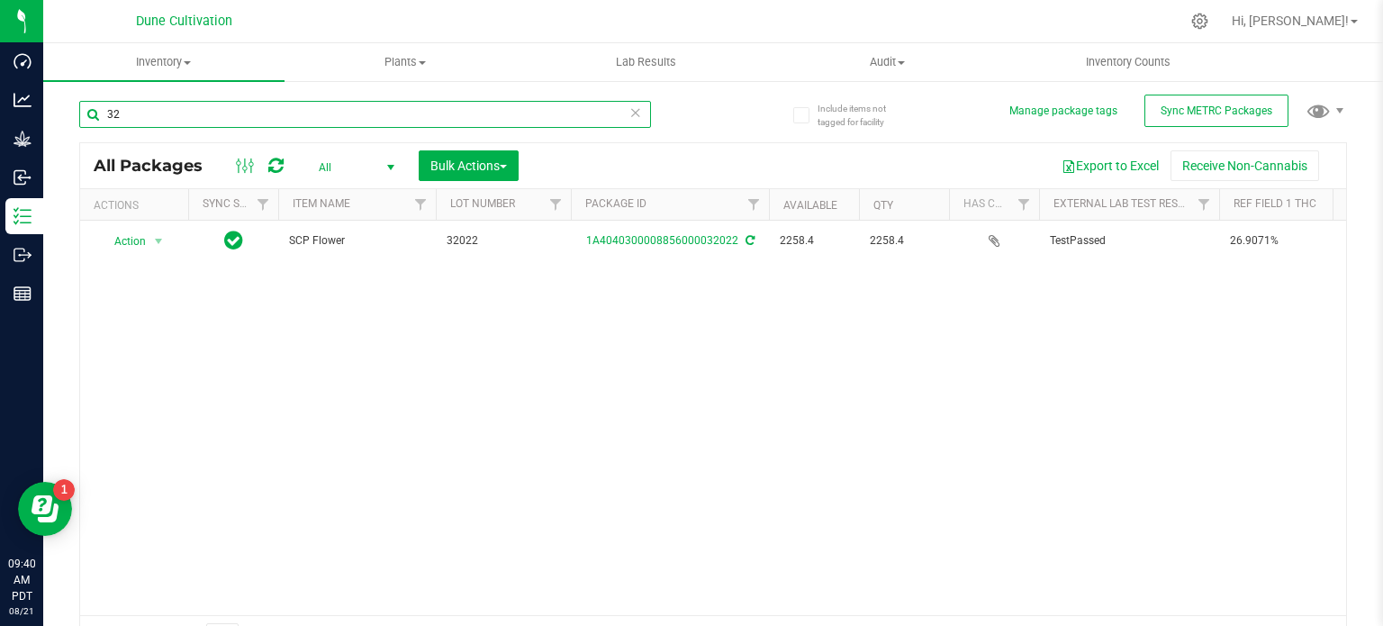
type input "3"
type input "2"
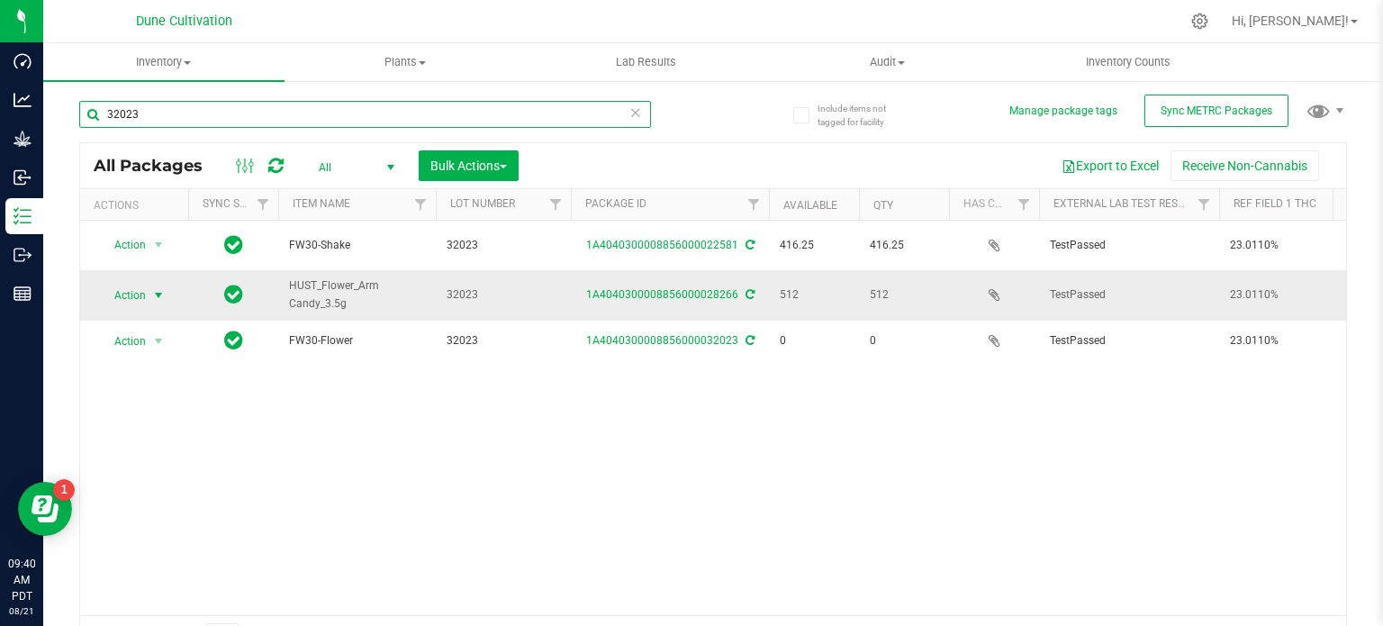
type input "32023"
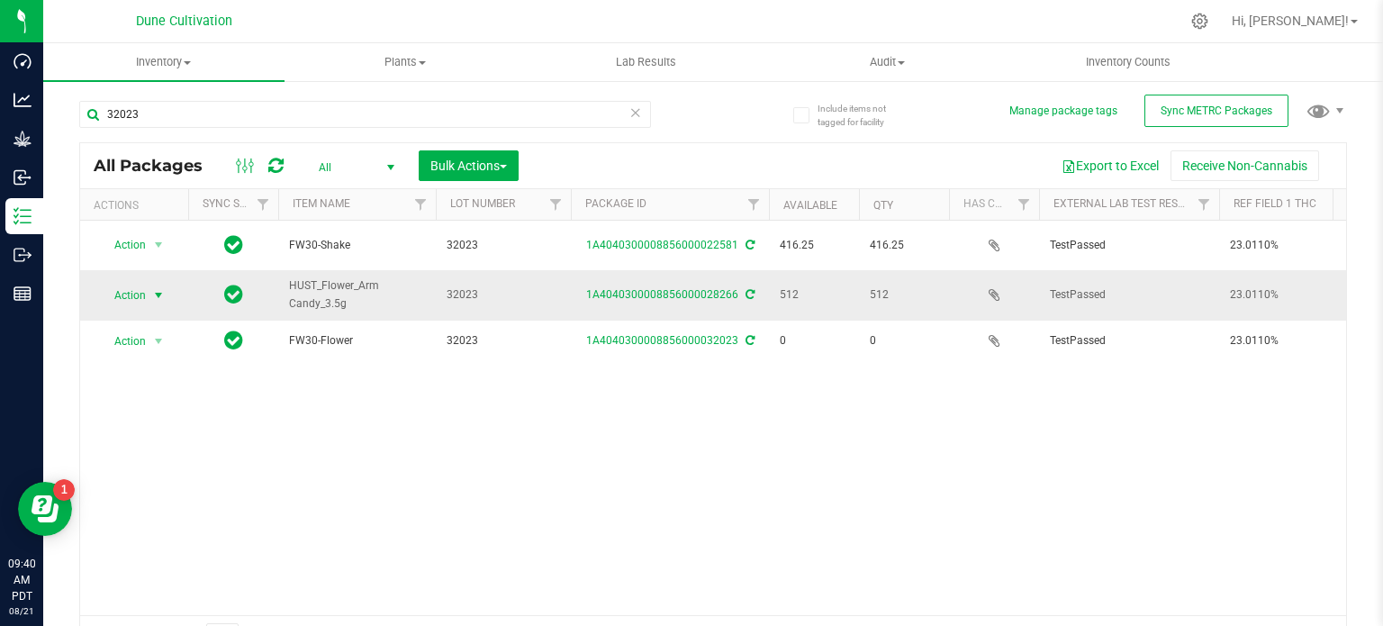
click at [166, 283] on span "select" at bounding box center [159, 295] width 23 height 25
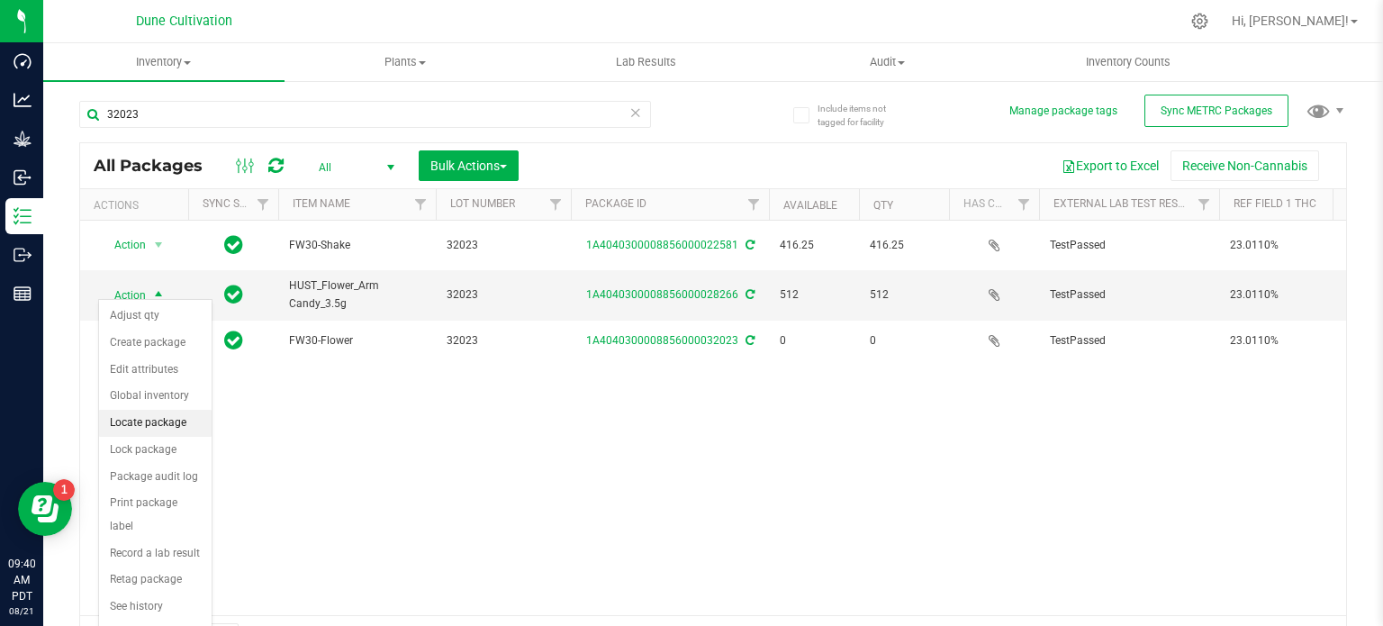
click at [174, 415] on li "Locate package" at bounding box center [155, 423] width 113 height 27
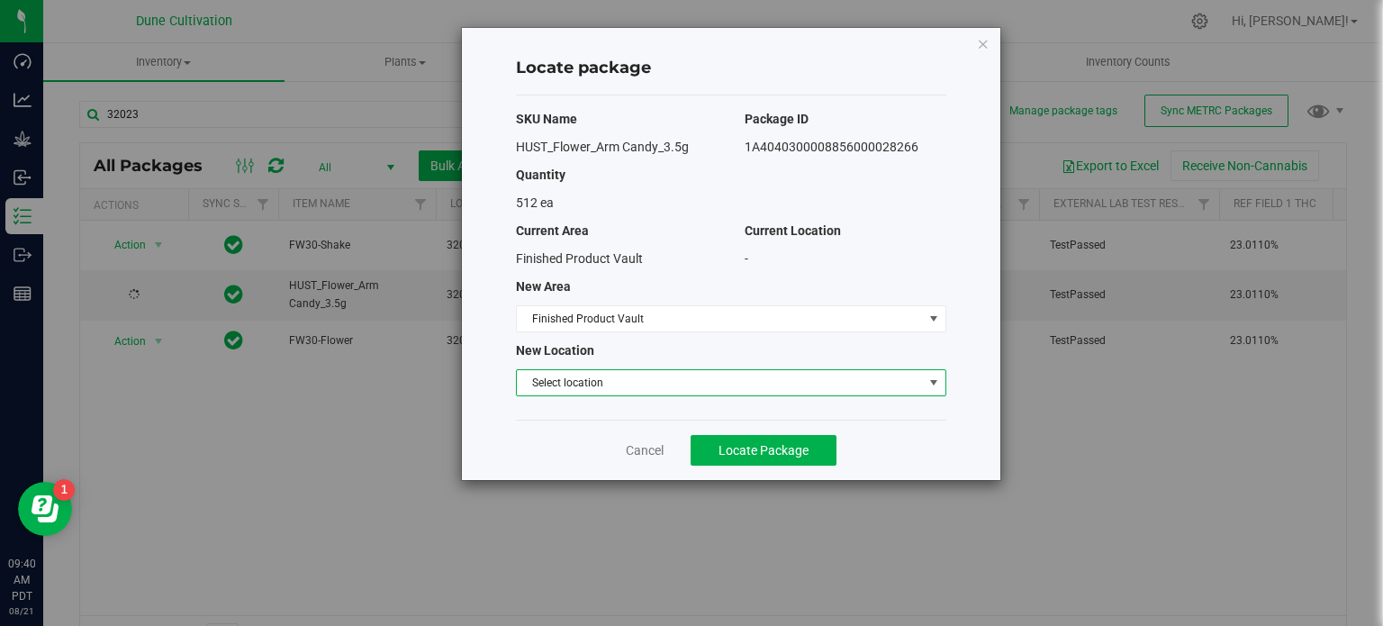
click at [649, 370] on span "Select location" at bounding box center [720, 382] width 406 height 25
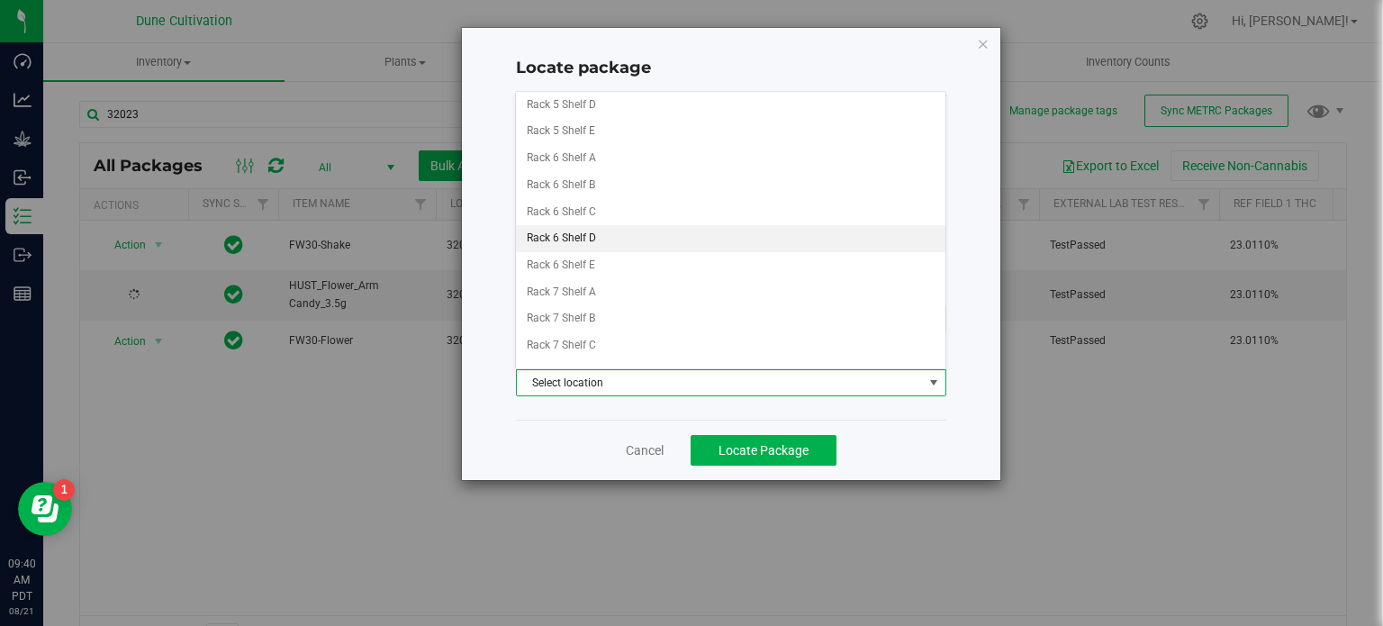
scroll to position [539, 0]
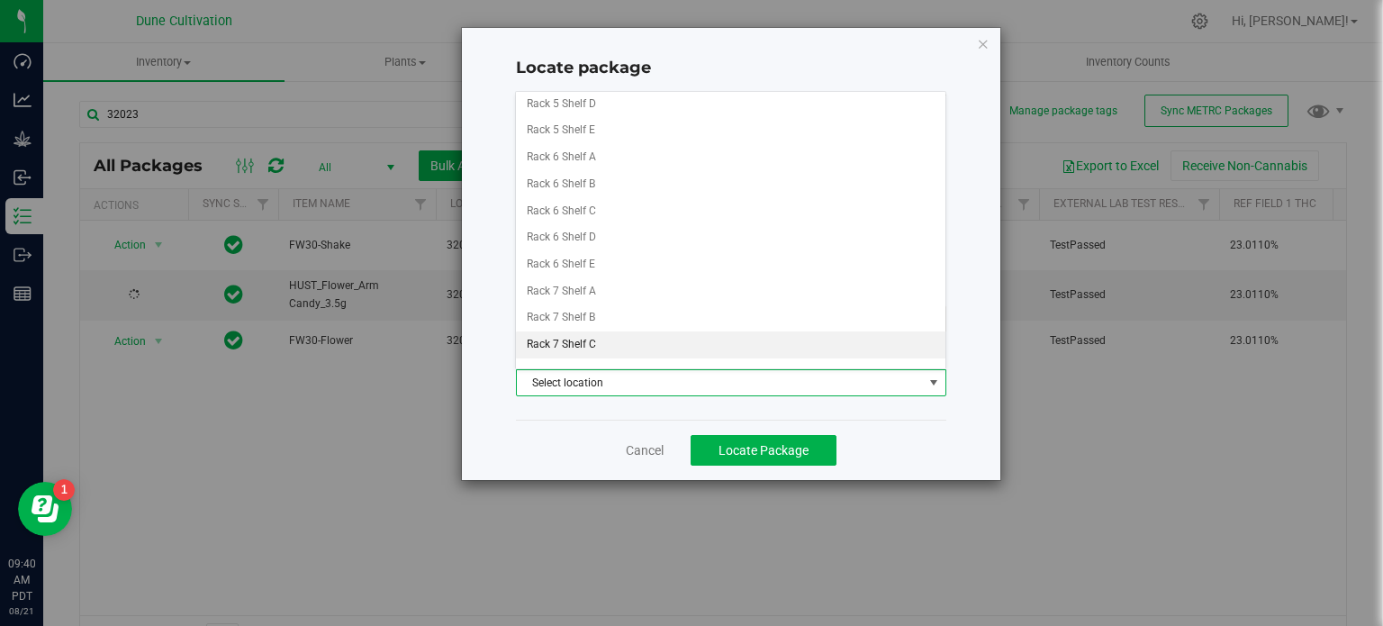
click at [636, 342] on li "Rack 7 Shelf C" at bounding box center [730, 344] width 429 height 27
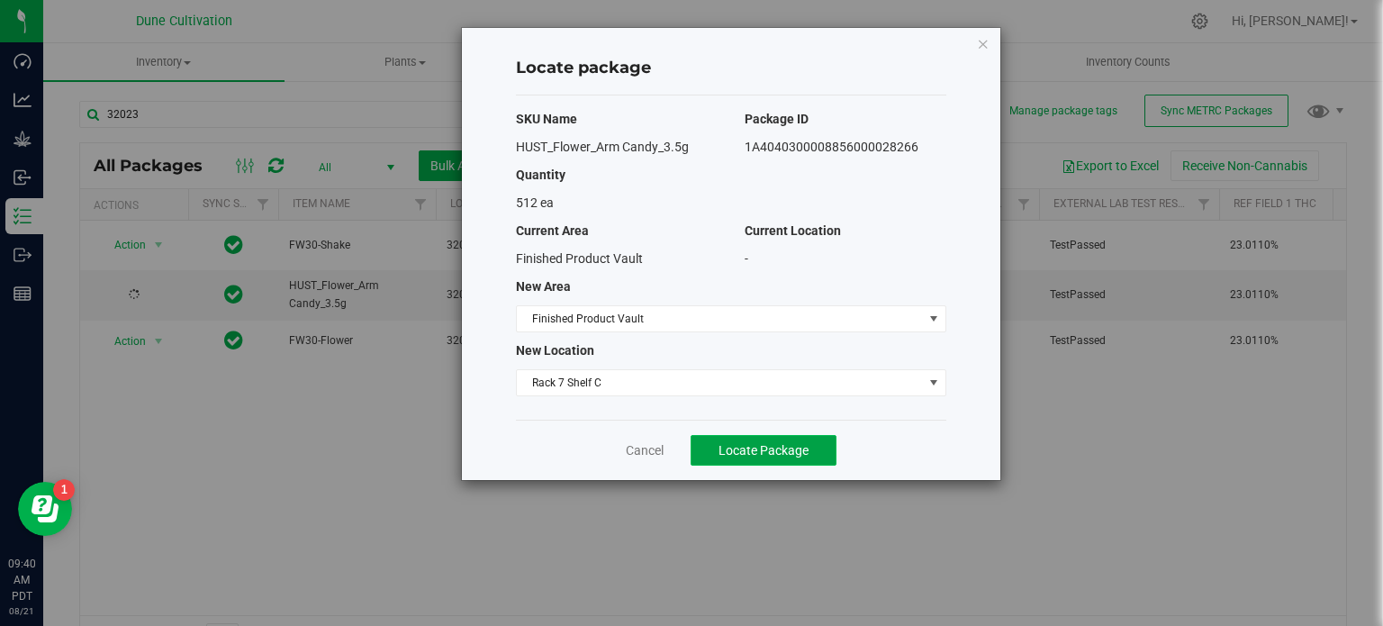
click at [782, 439] on button "Locate Package" at bounding box center [764, 450] width 146 height 31
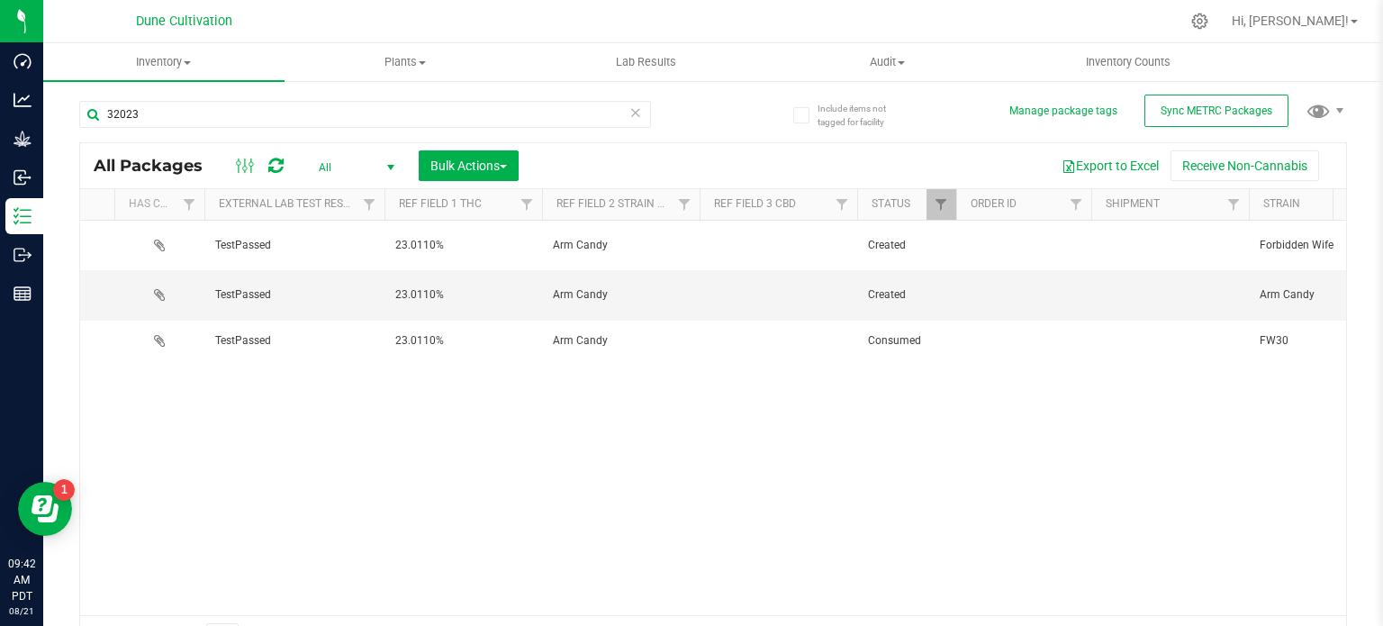
scroll to position [0, 684]
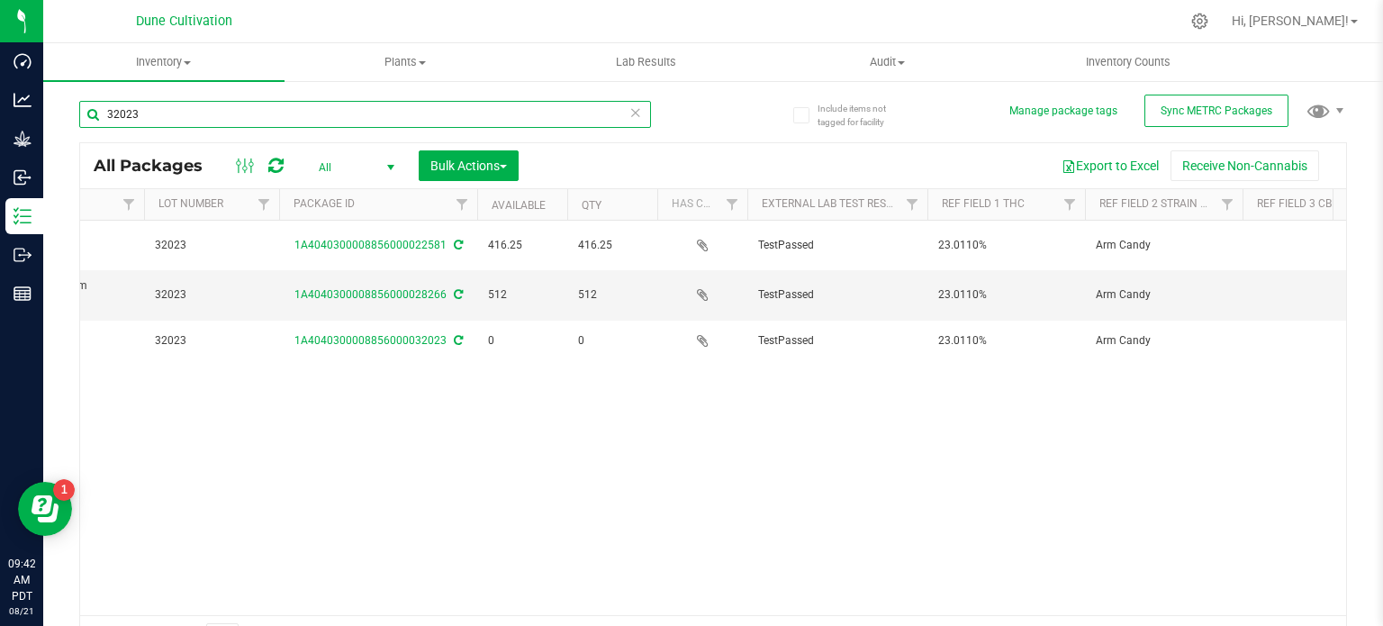
click at [419, 102] on input "32023" at bounding box center [365, 114] width 572 height 27
type input "31734"
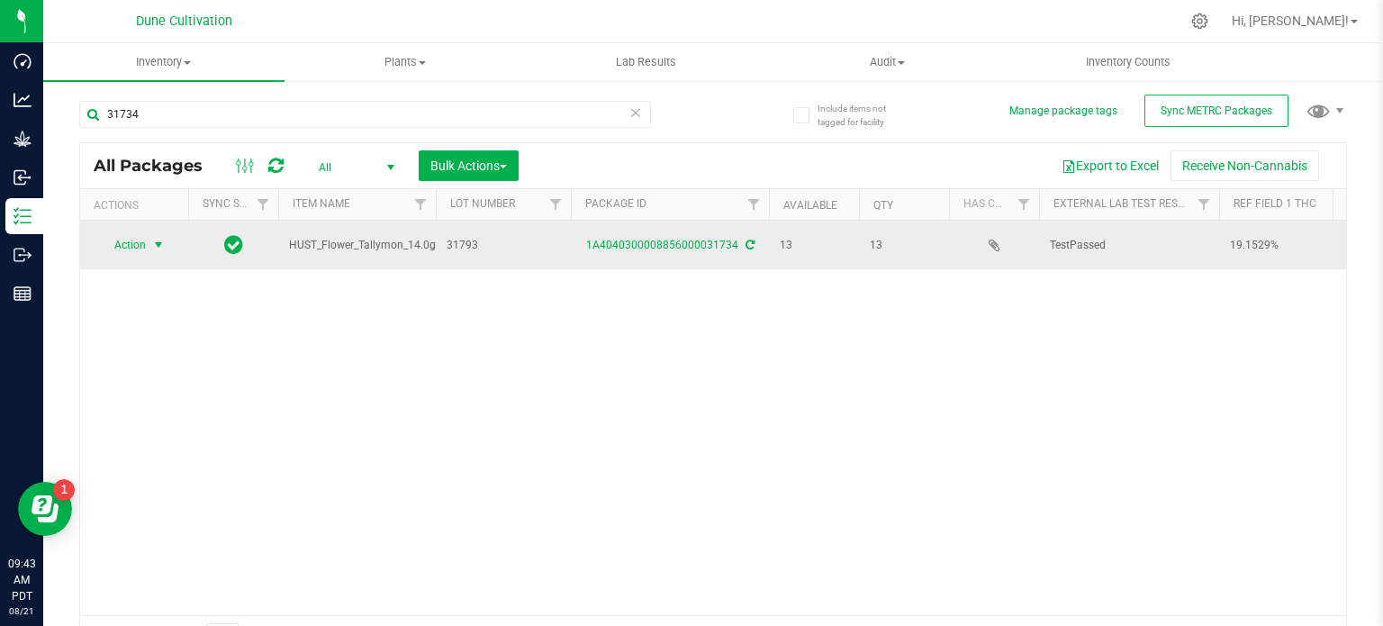
click at [158, 250] on span "select" at bounding box center [158, 245] width 14 height 14
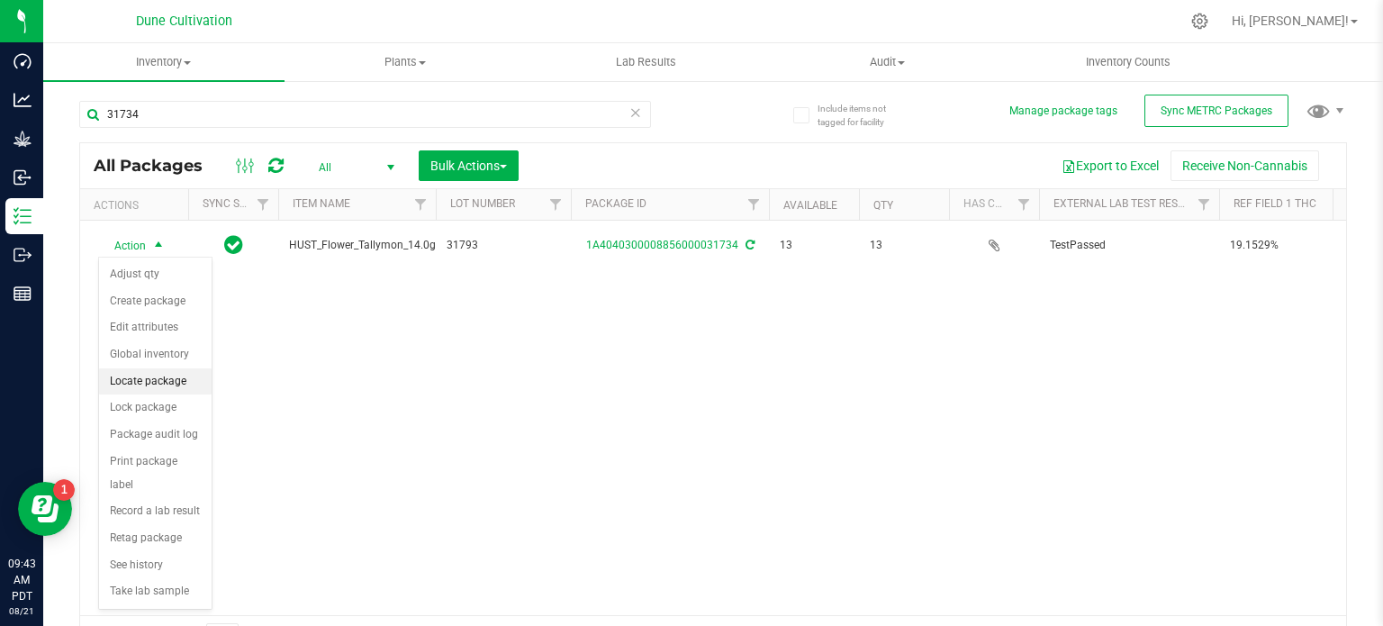
click at [165, 381] on li "Locate package" at bounding box center [155, 381] width 113 height 27
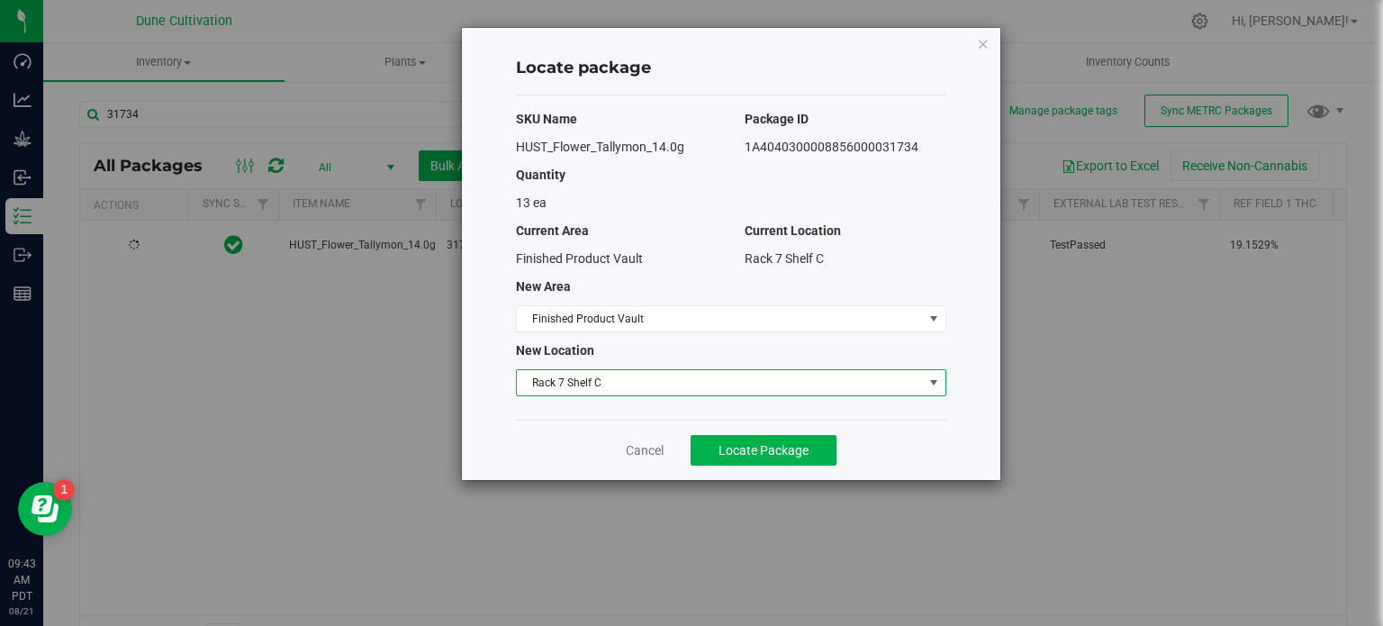
click at [688, 384] on span "Rack 7 Shelf C" at bounding box center [720, 382] width 406 height 25
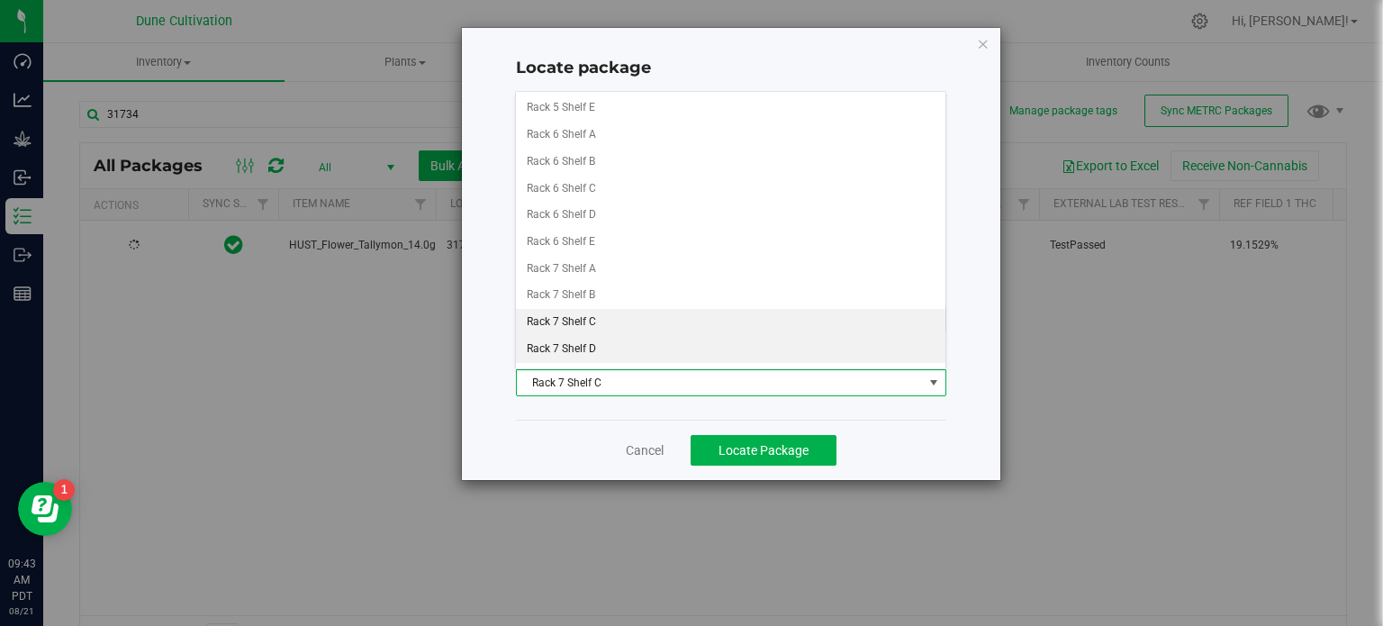
click at [662, 345] on li "Rack 7 Shelf D" at bounding box center [730, 349] width 429 height 27
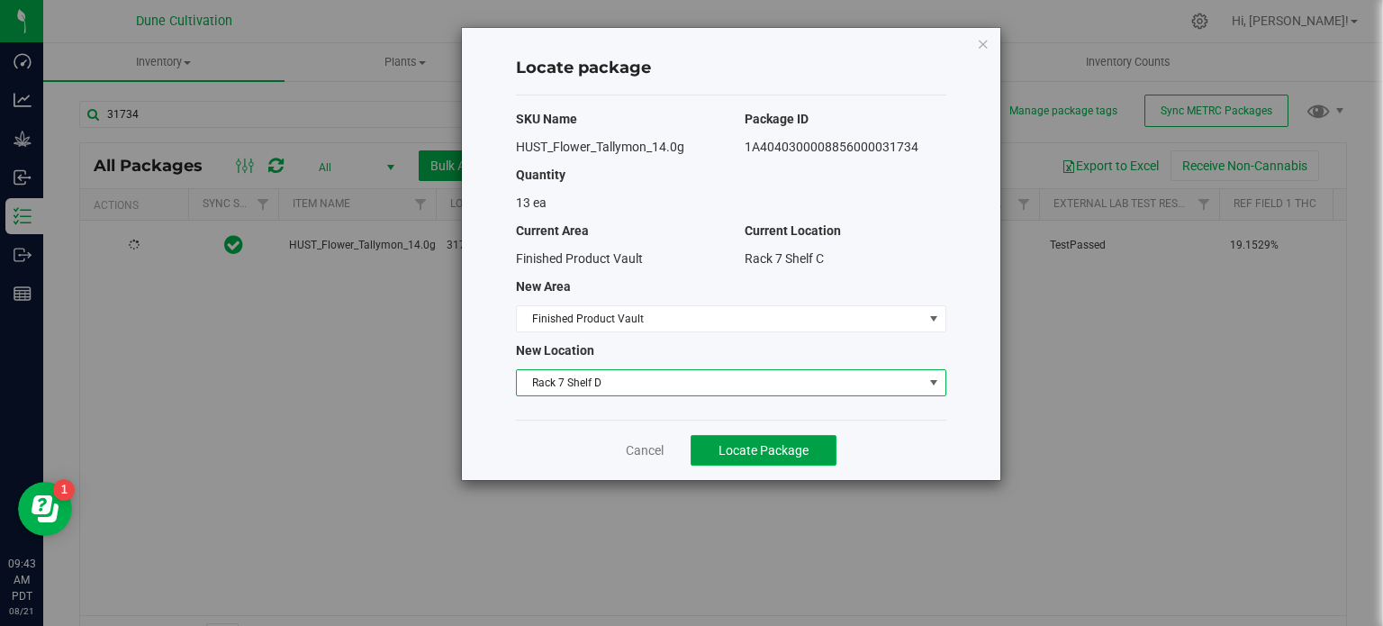
click at [752, 457] on button "Locate Package" at bounding box center [764, 450] width 146 height 31
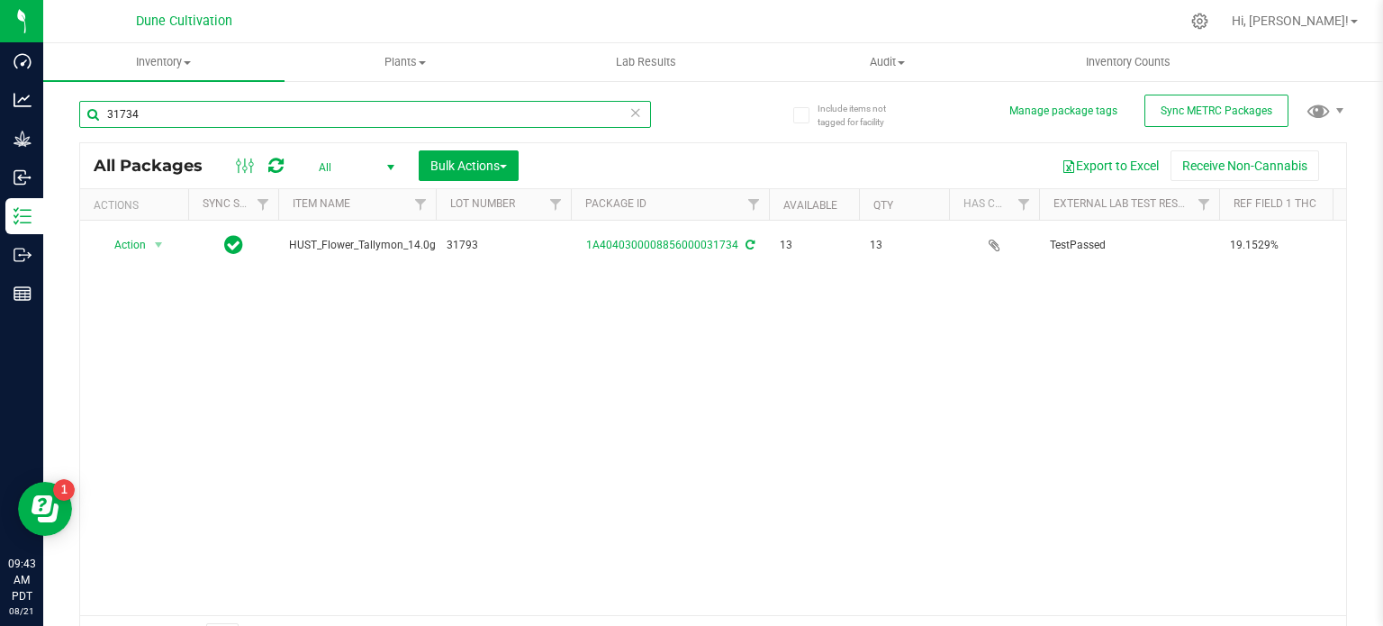
click at [490, 124] on input "31734" at bounding box center [365, 114] width 572 height 27
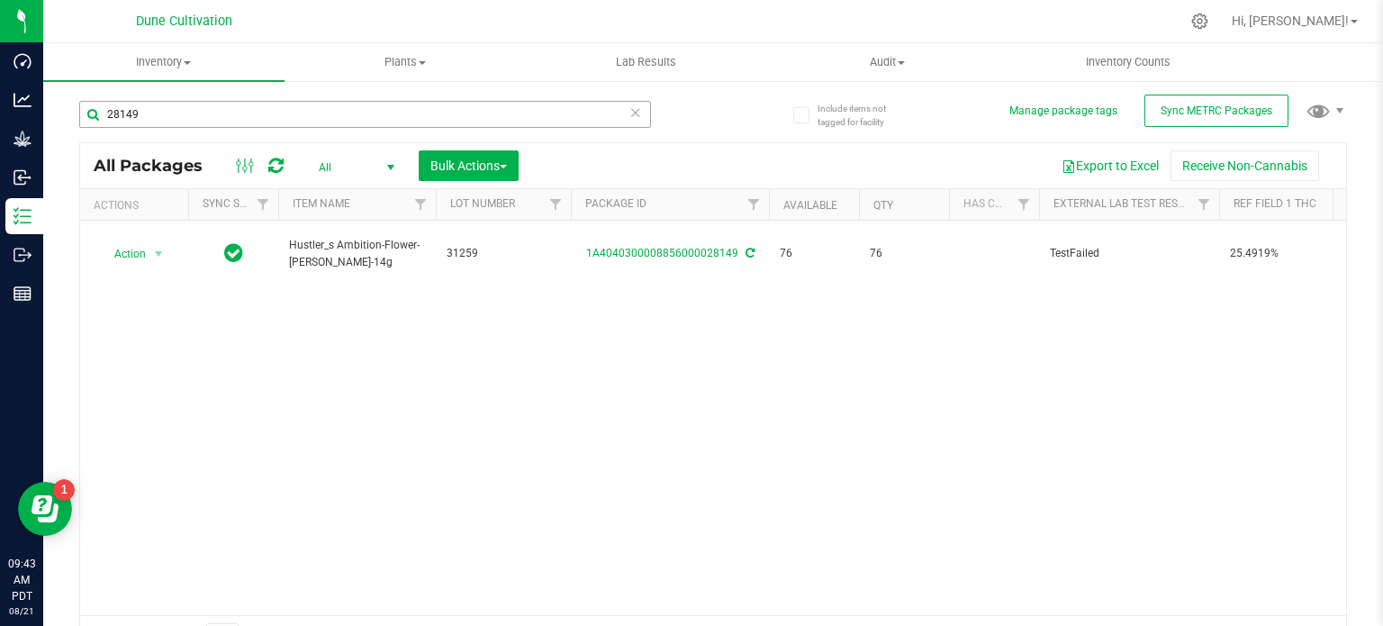
click at [303, 106] on div "28149" at bounding box center [396, 114] width 634 height 58
click at [303, 106] on input "28149" at bounding box center [365, 114] width 572 height 27
type input "31259"
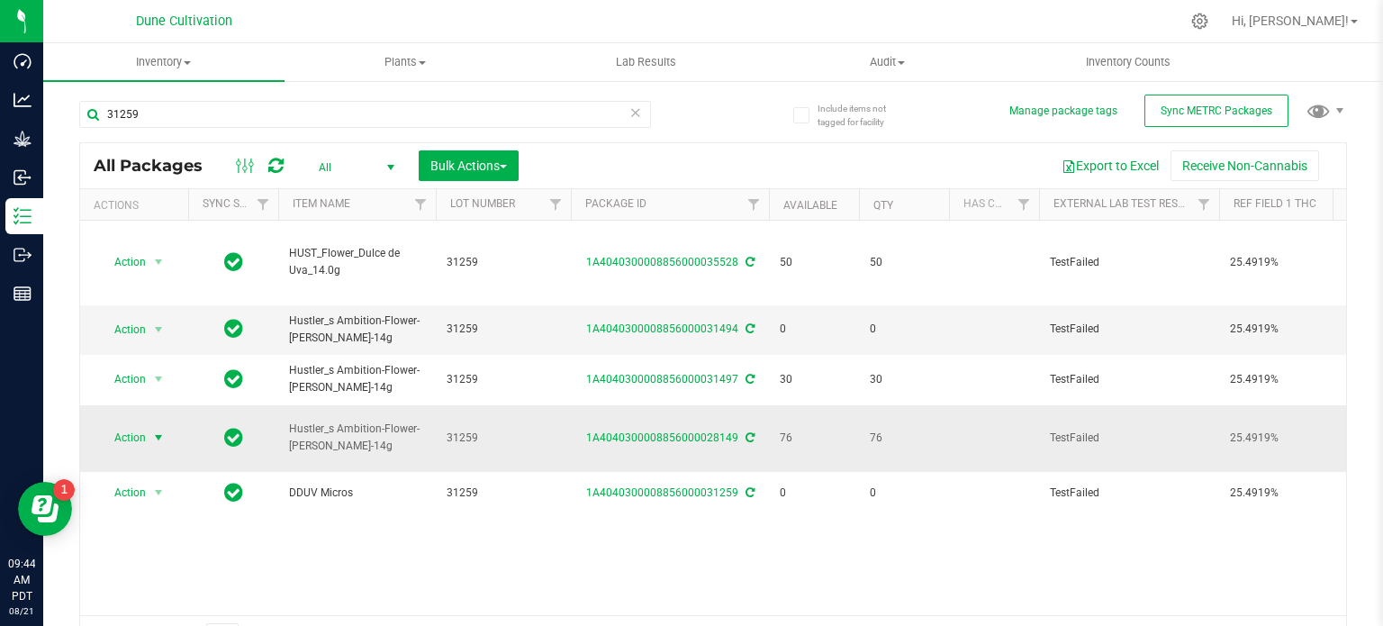
click at [161, 430] on span "select" at bounding box center [158, 437] width 14 height 14
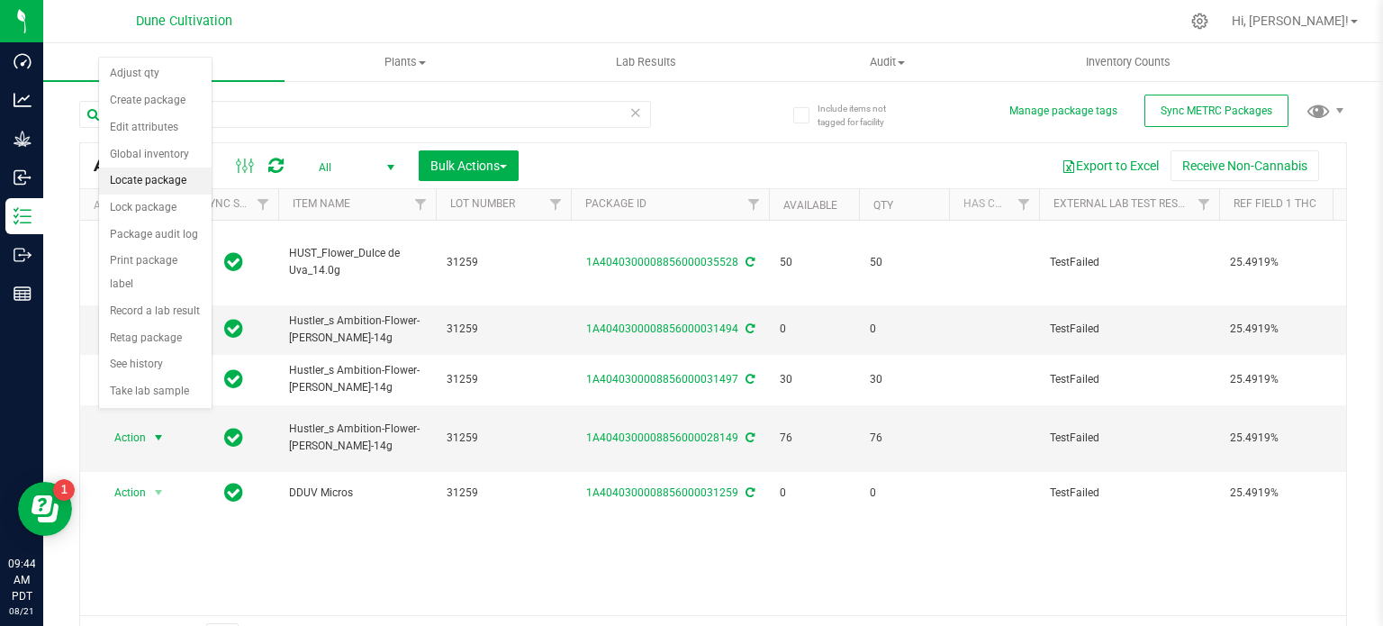
click at [167, 179] on li "Locate package" at bounding box center [155, 180] width 113 height 27
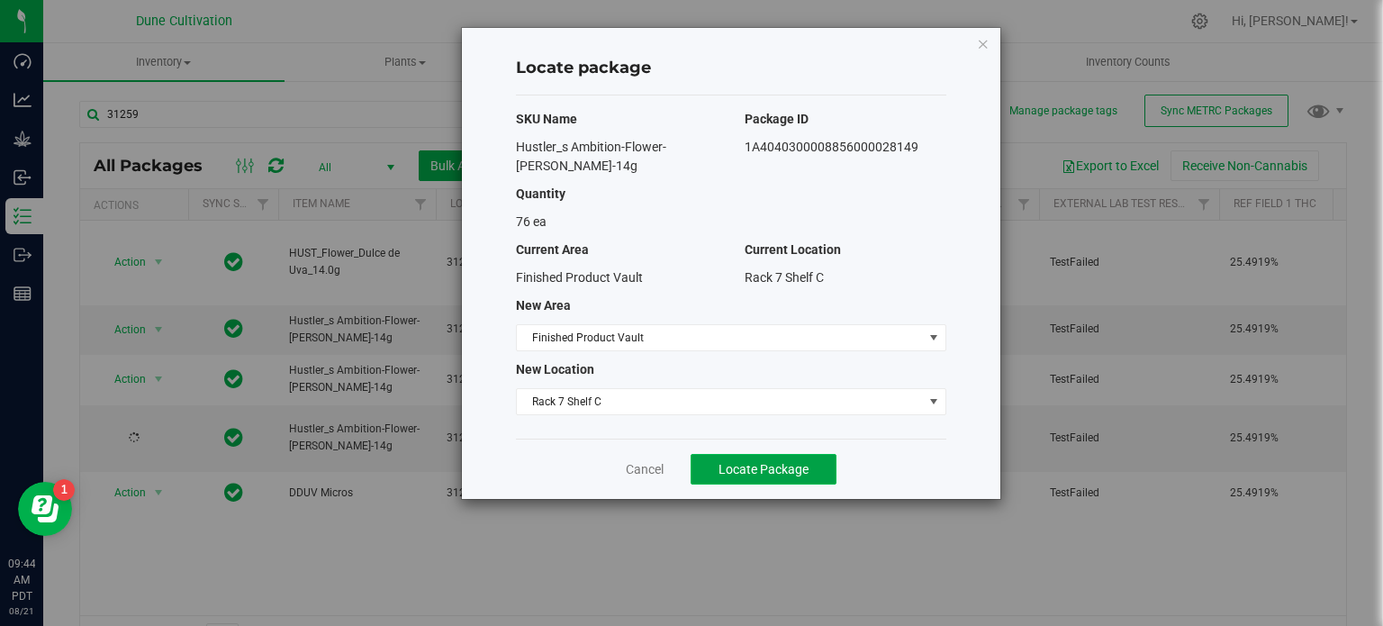
click at [773, 457] on button "Locate Package" at bounding box center [764, 469] width 146 height 31
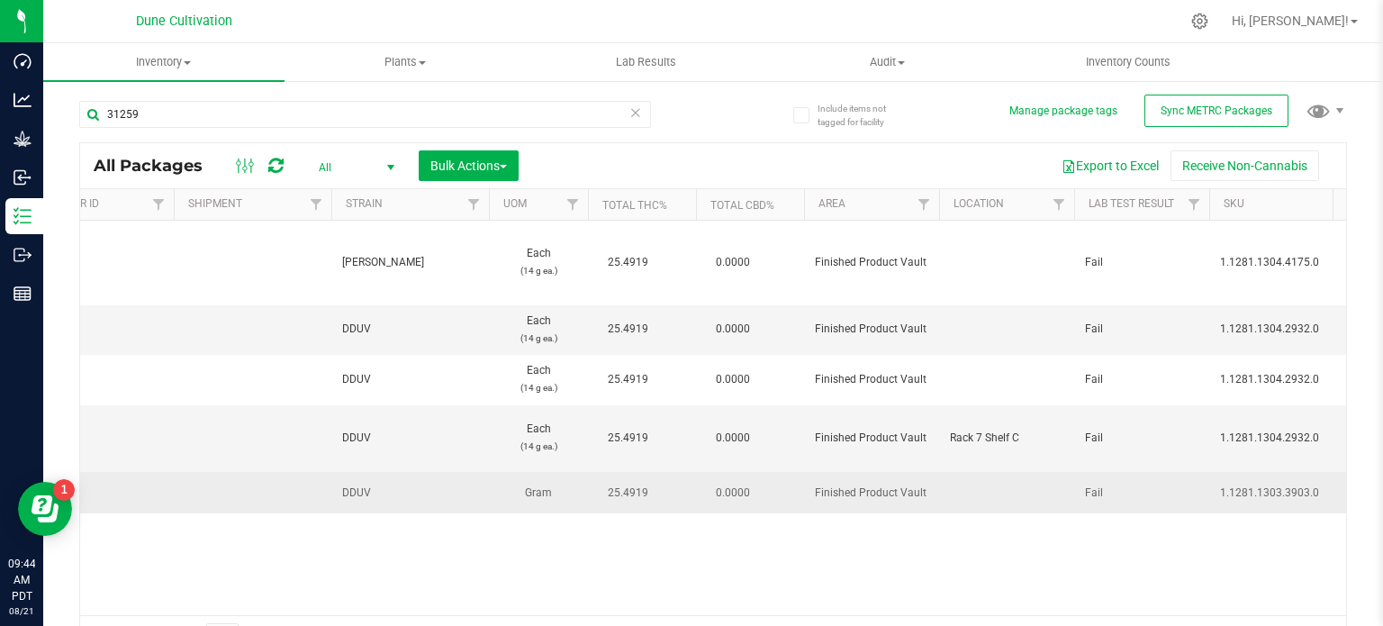
scroll to position [0, 1761]
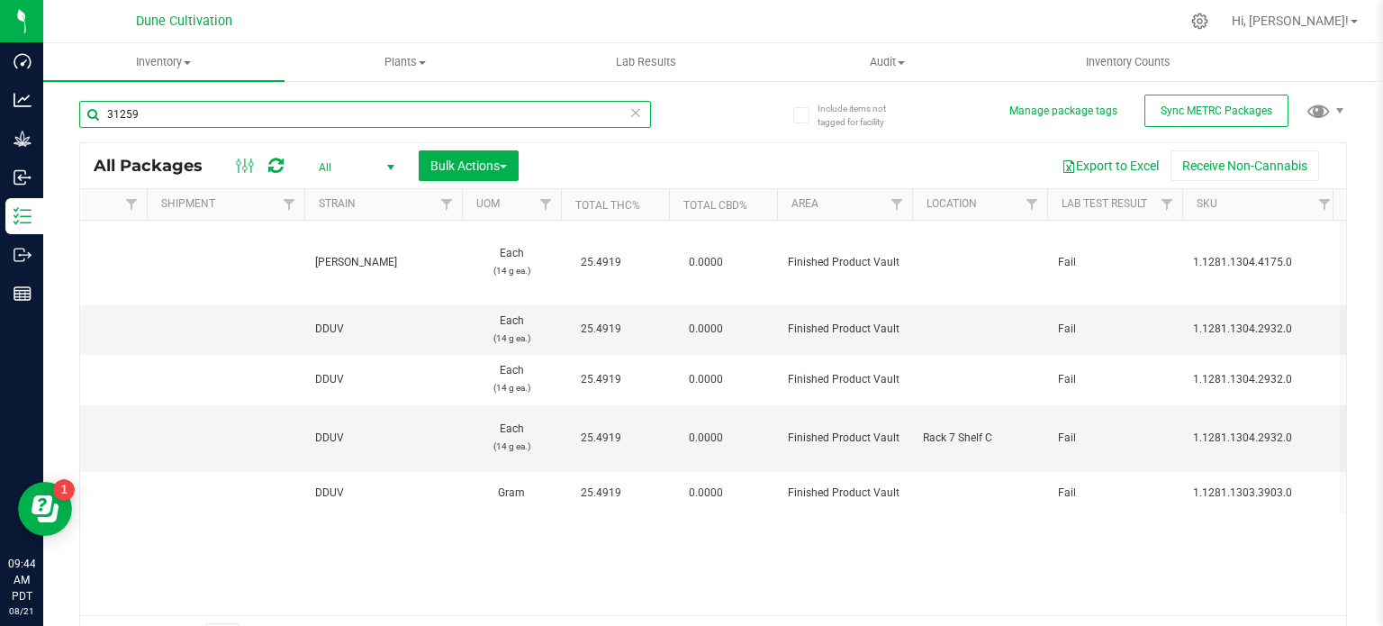
click at [357, 103] on input "31259" at bounding box center [365, 114] width 572 height 27
type input "29144"
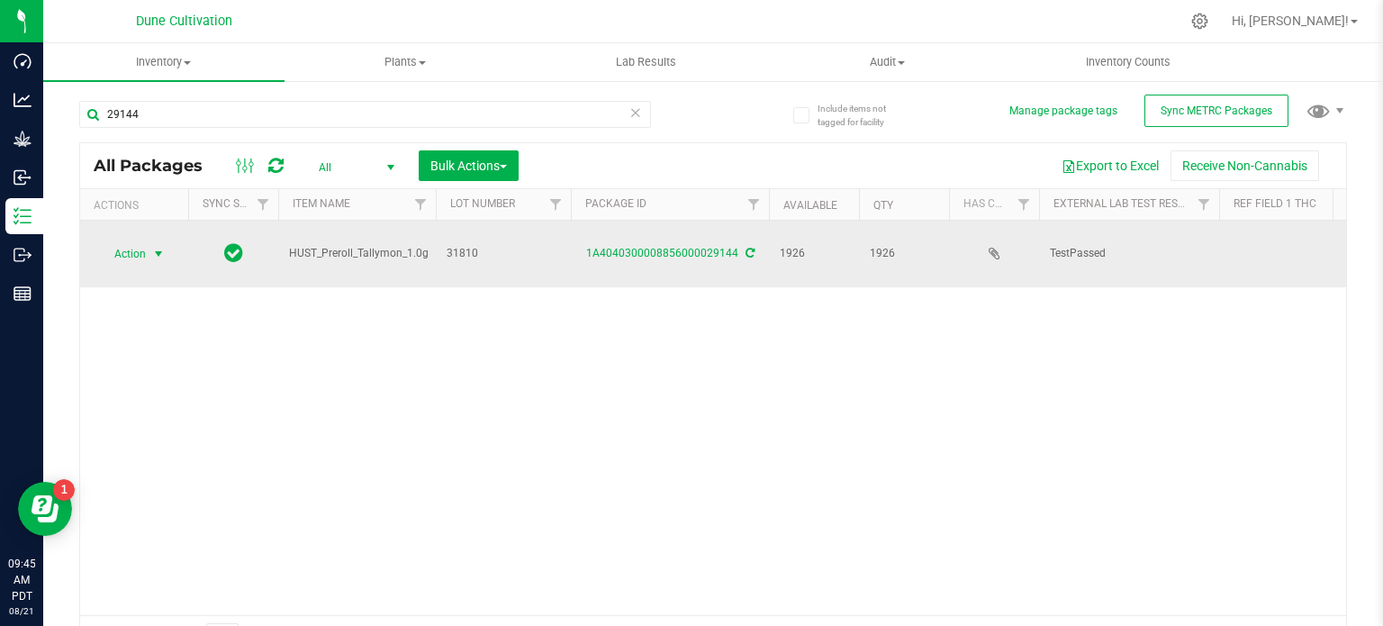
click at [153, 247] on span "select" at bounding box center [158, 254] width 14 height 14
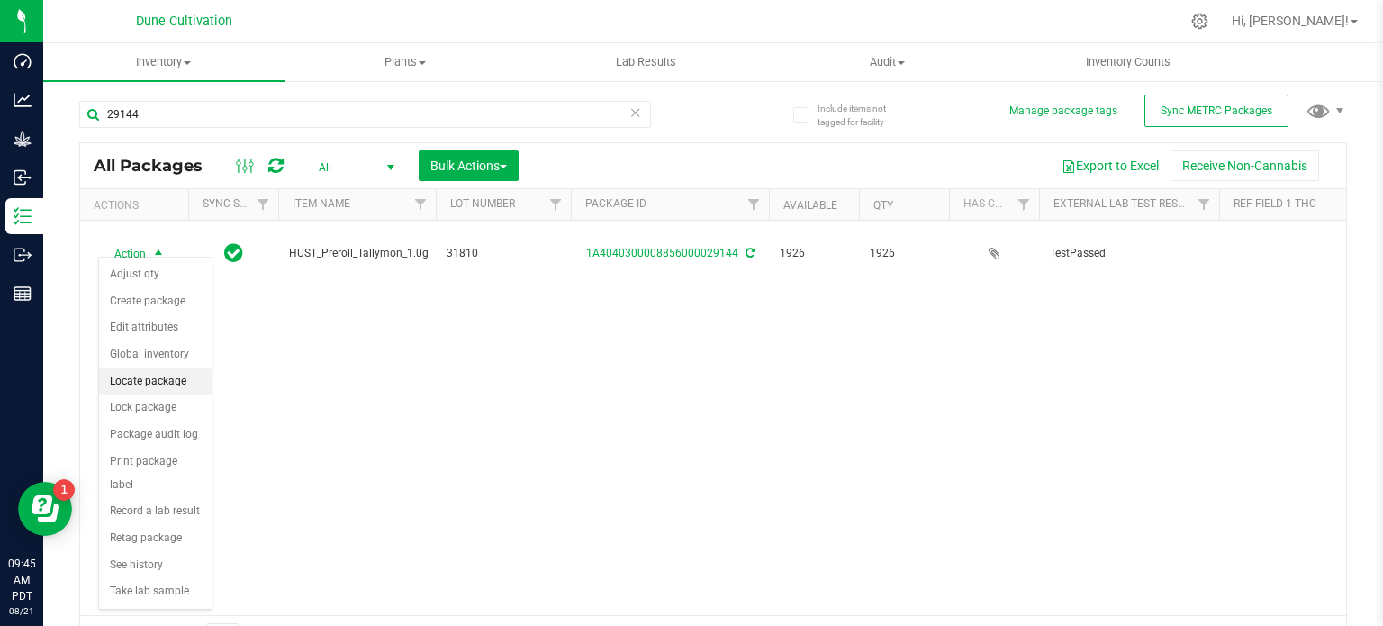
click at [176, 388] on li "Locate package" at bounding box center [155, 381] width 113 height 27
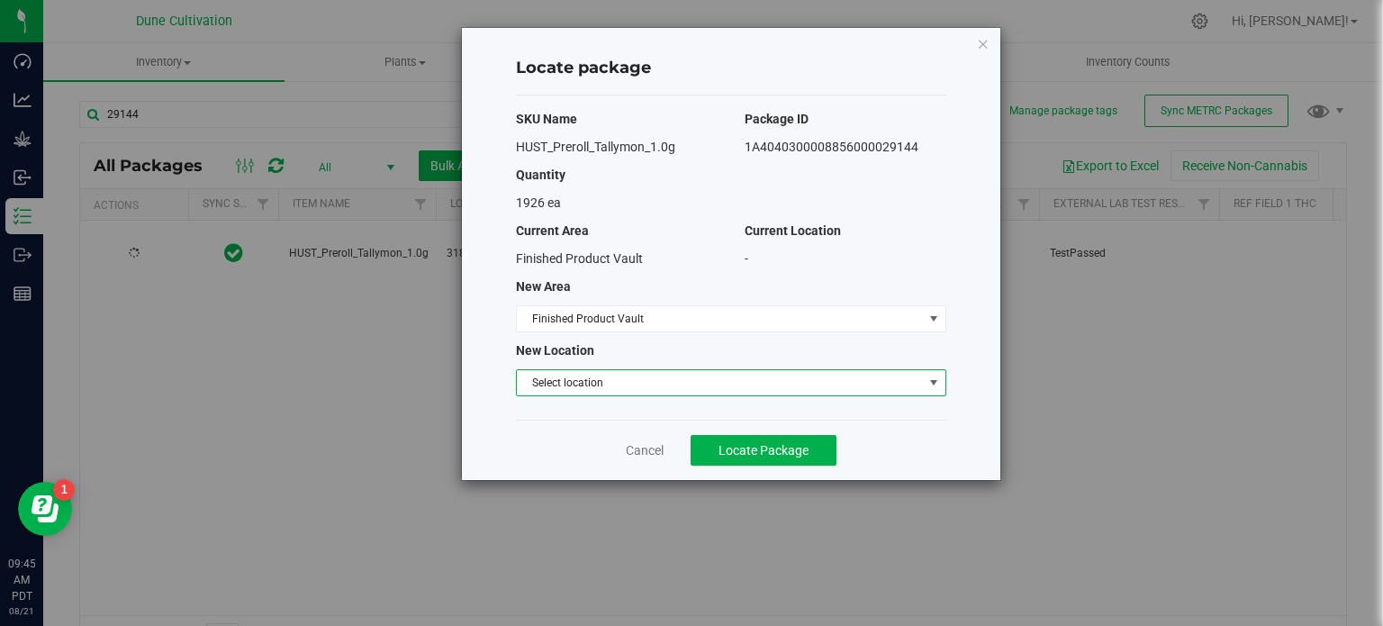
click at [666, 384] on span "Select location" at bounding box center [720, 382] width 406 height 25
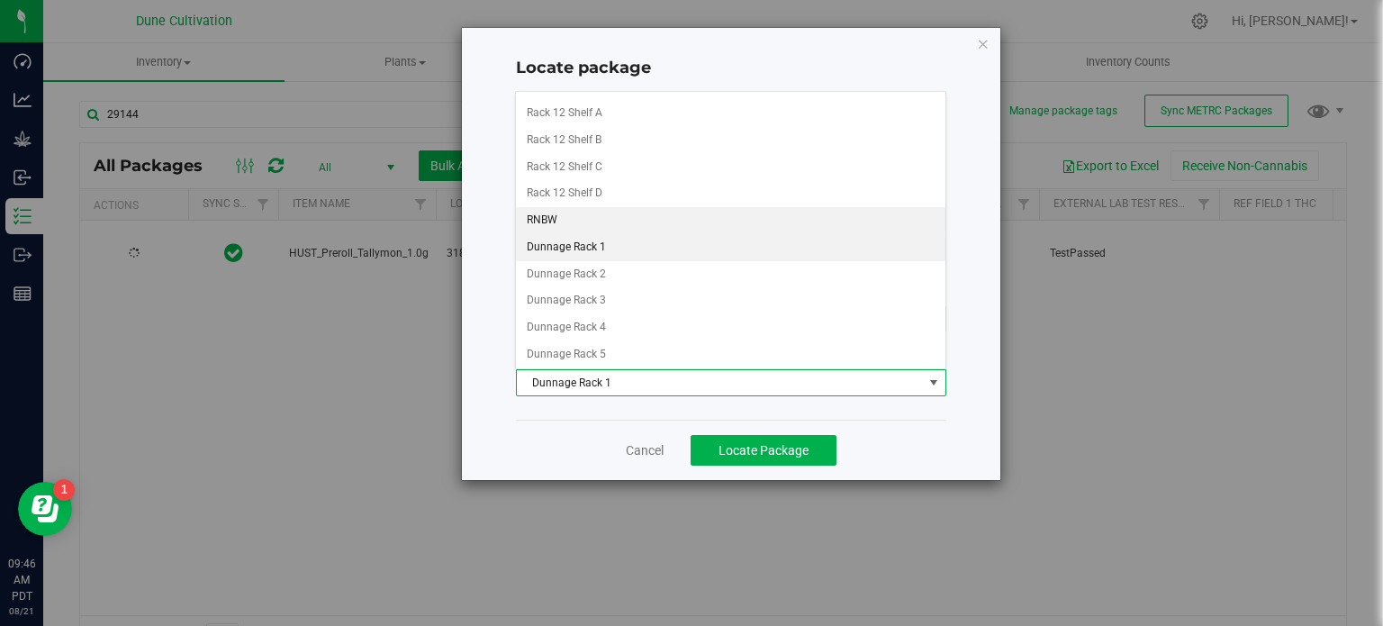
scroll to position [1334, 0]
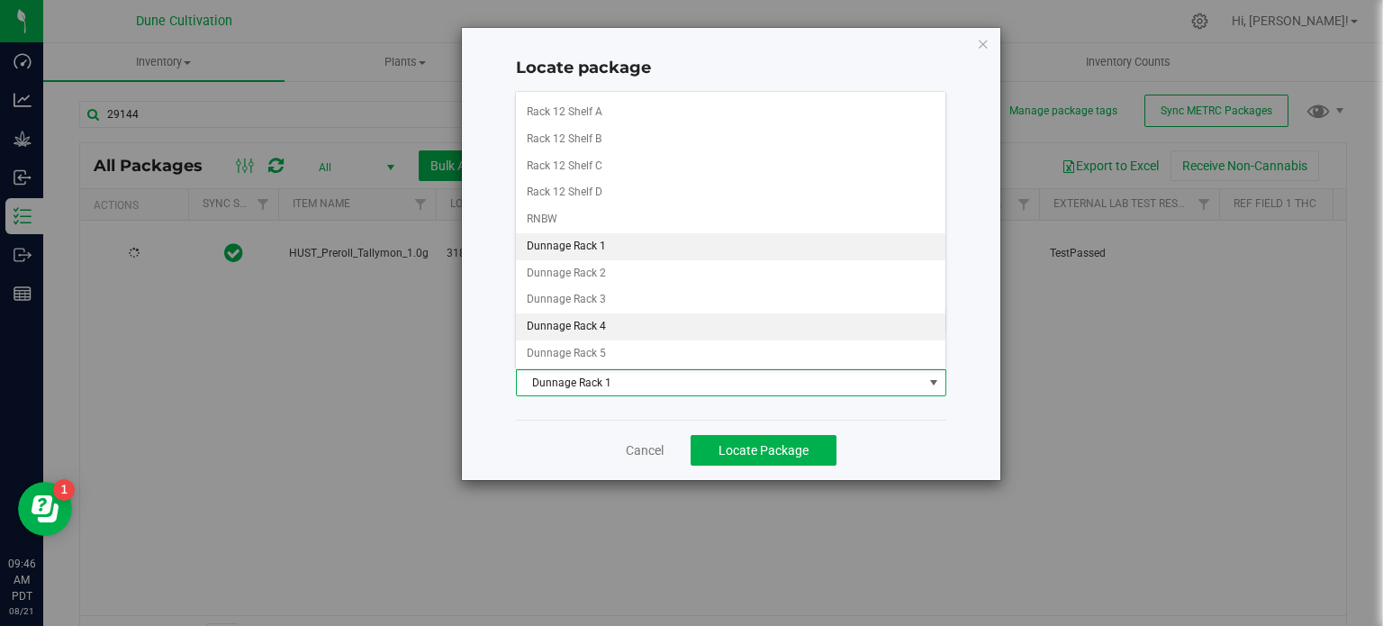
click at [636, 314] on li "Dunnage Rack 4" at bounding box center [730, 326] width 429 height 27
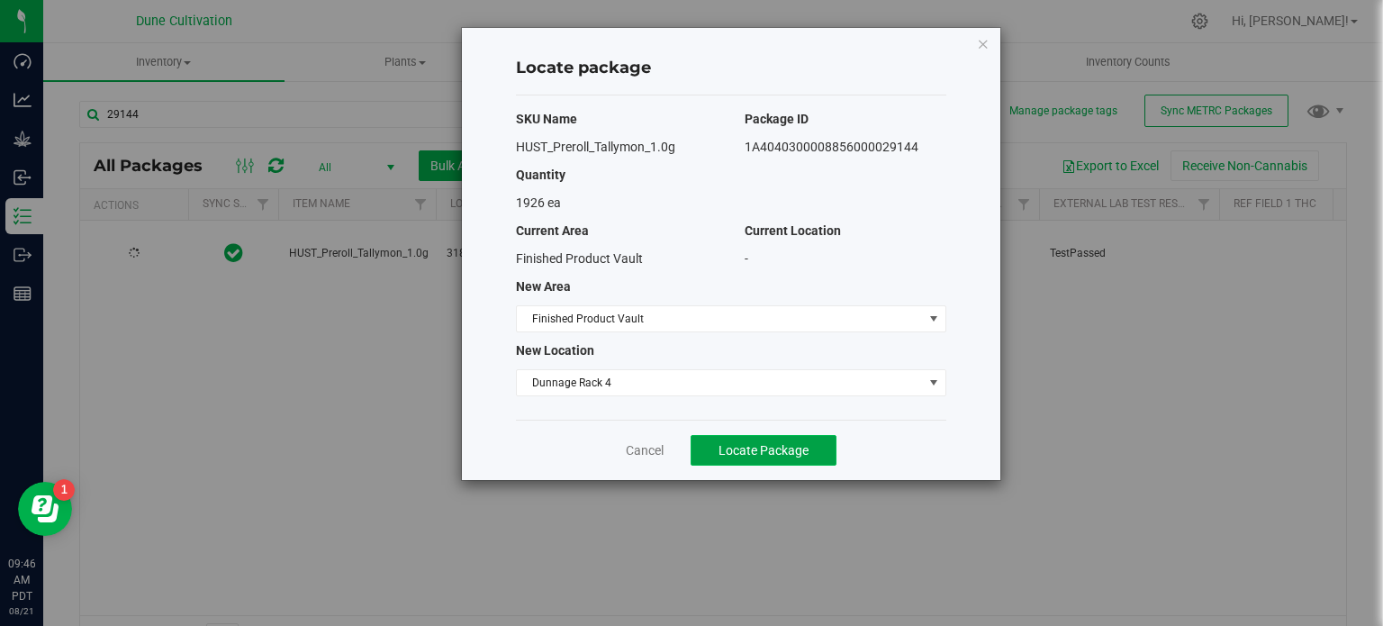
click at [777, 439] on button "Locate Package" at bounding box center [764, 450] width 146 height 31
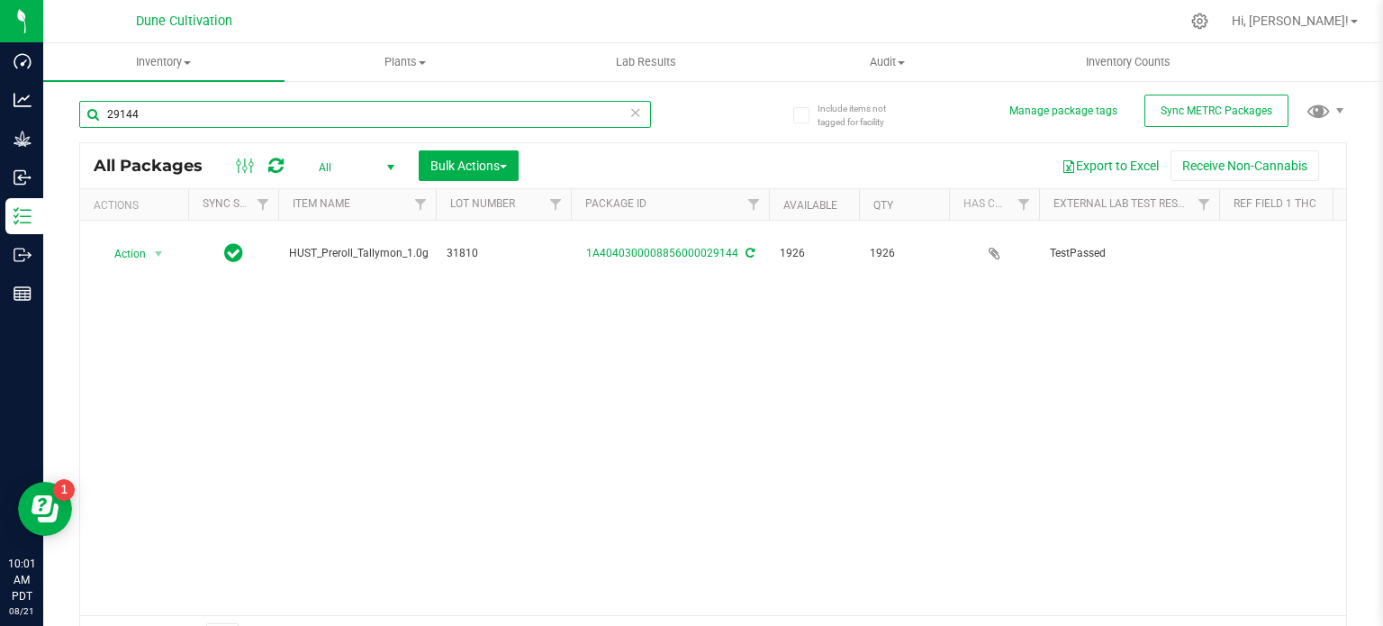
click at [239, 104] on input "29144" at bounding box center [365, 114] width 572 height 27
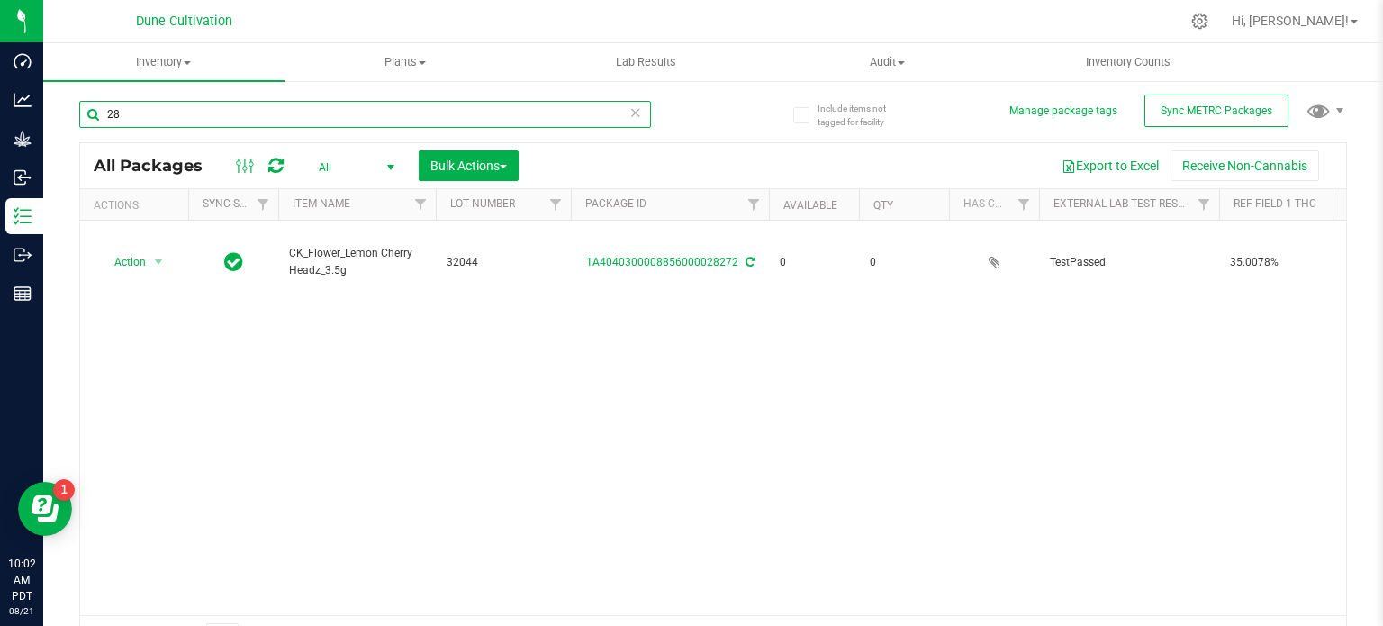
type input "2"
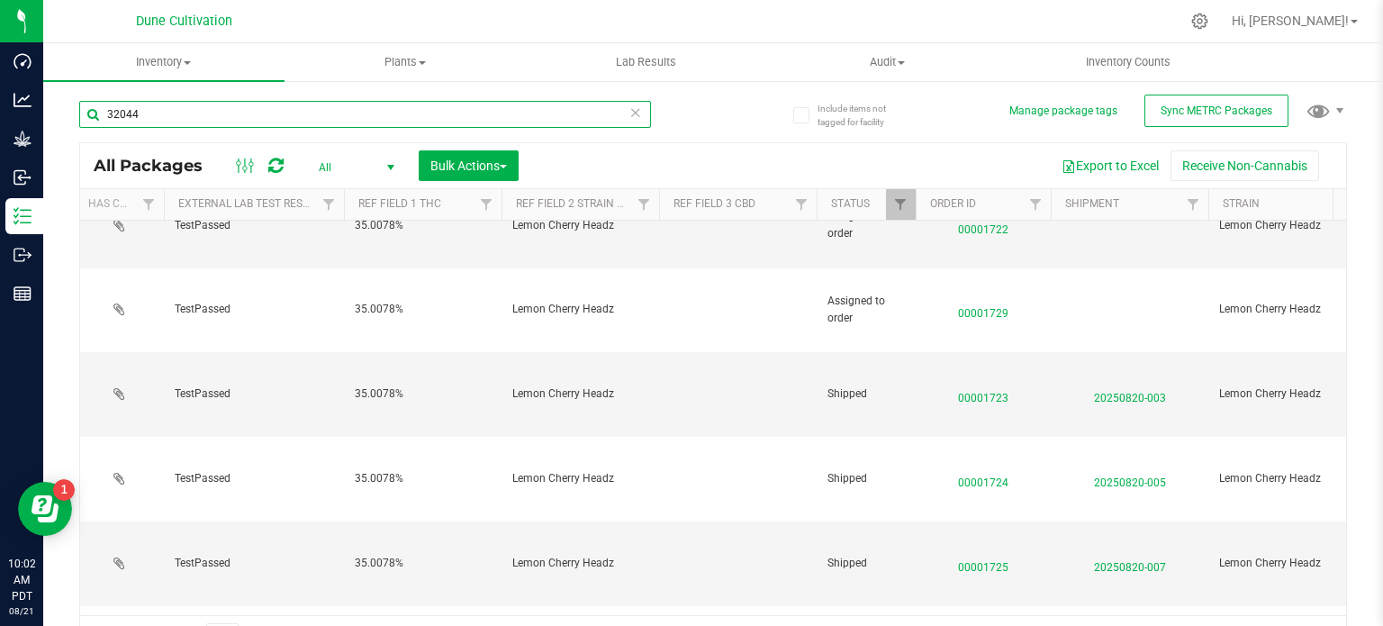
scroll to position [0, 950]
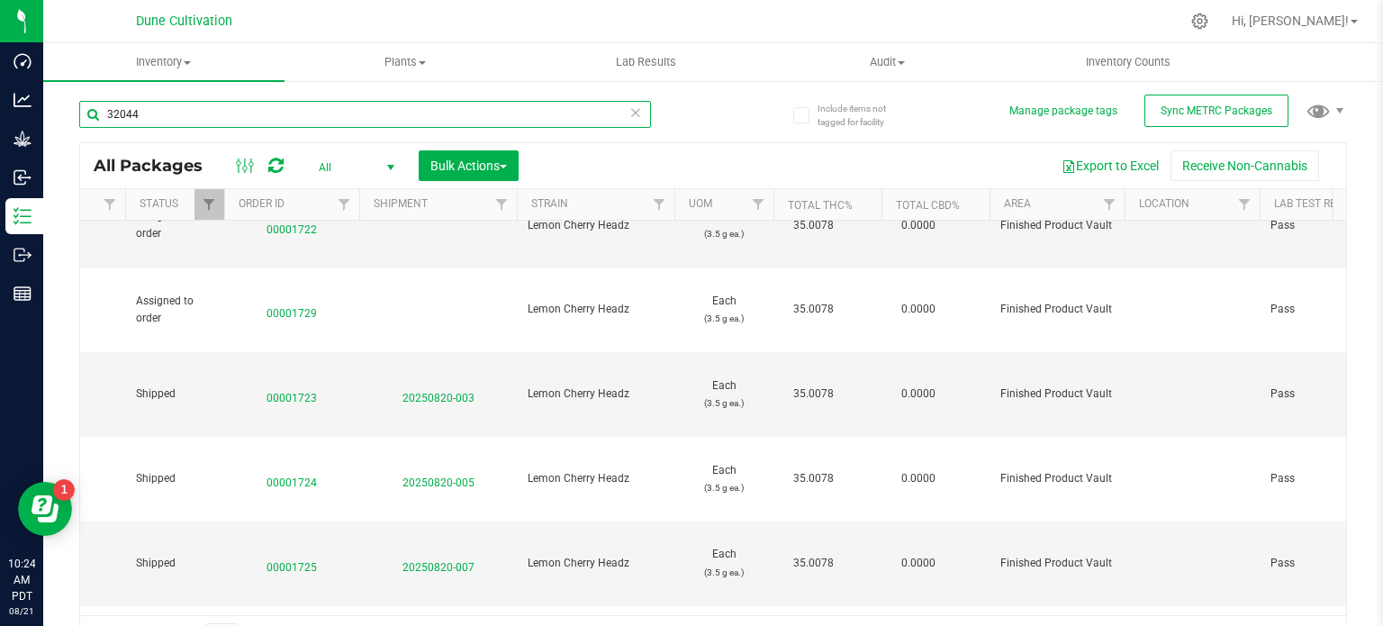
click at [436, 122] on input "32044" at bounding box center [365, 114] width 572 height 27
type input "12731"
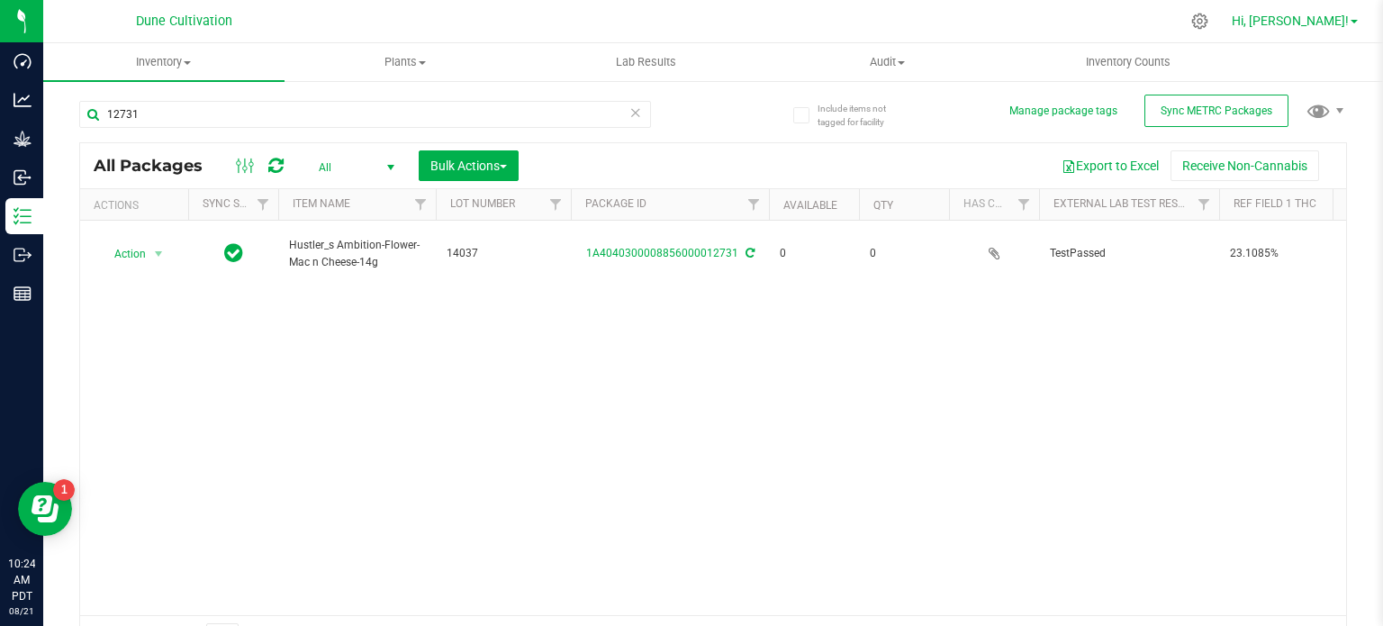
click at [1322, 17] on span "Hi, [PERSON_NAME]!" at bounding box center [1290, 21] width 117 height 14
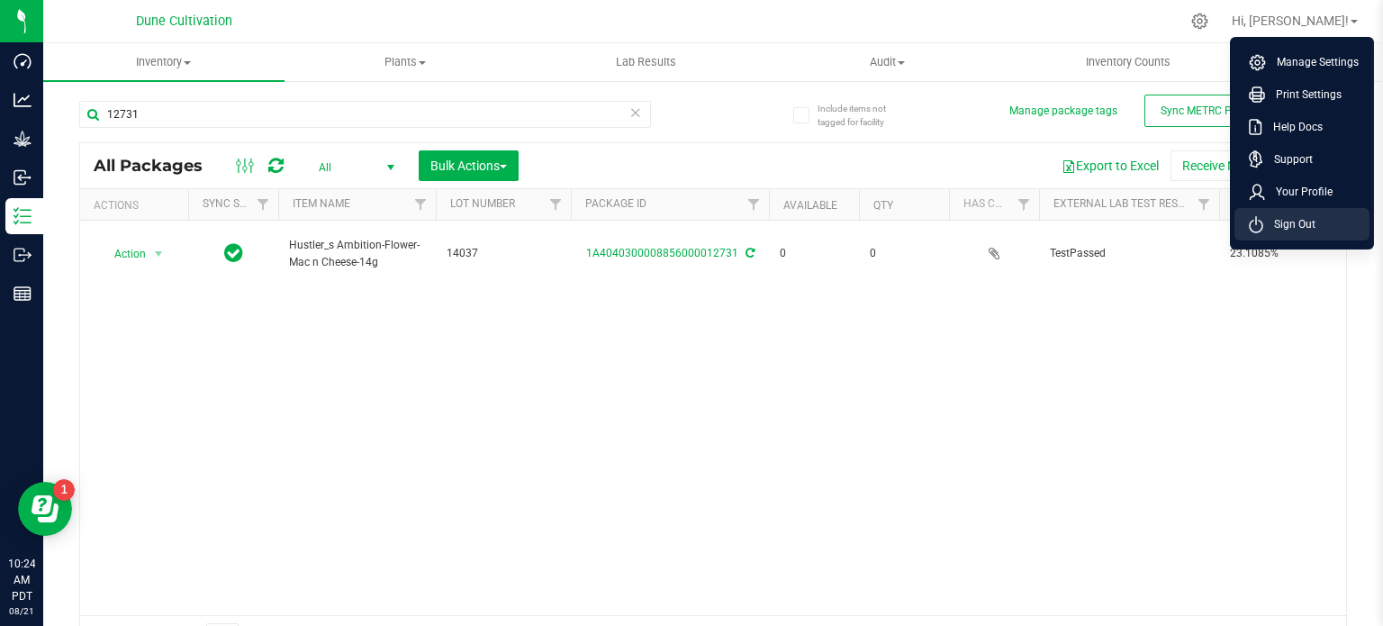
click at [1303, 231] on span "Sign Out" at bounding box center [1289, 224] width 52 height 18
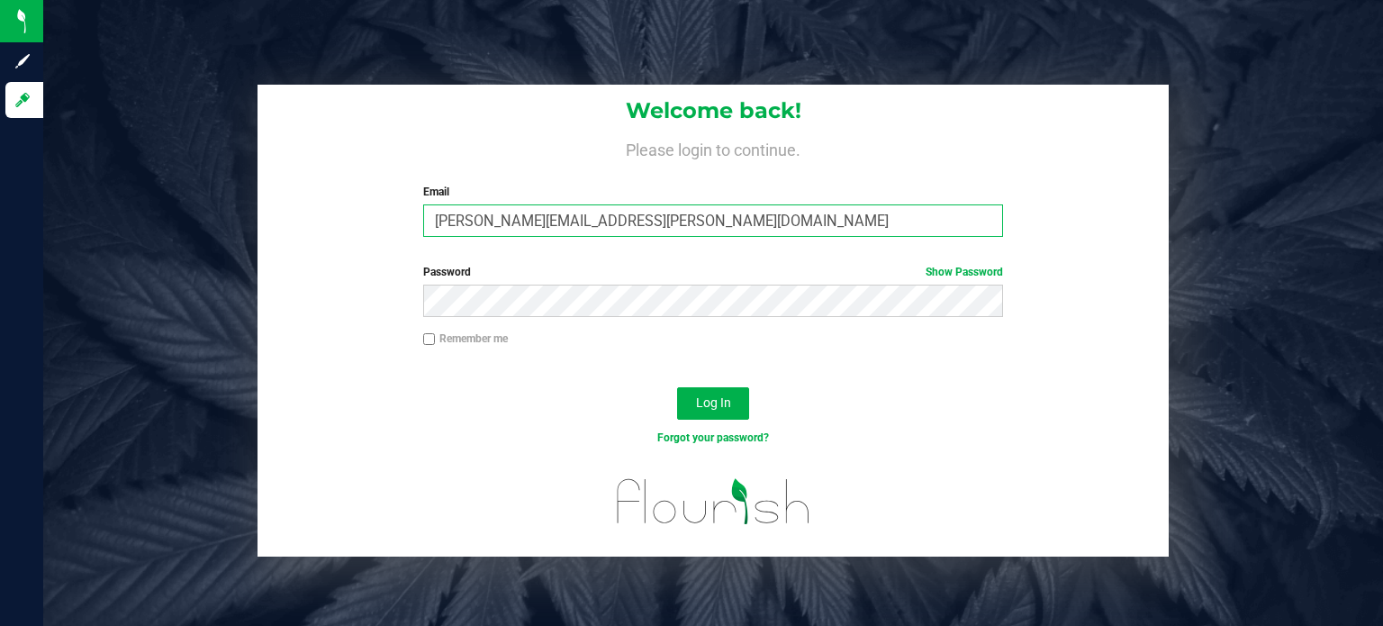
click at [538, 214] on input "[PERSON_NAME][EMAIL_ADDRESS][PERSON_NAME][DOMAIN_NAME]" at bounding box center [713, 220] width 581 height 32
type input "[PERSON_NAME][DOMAIN_NAME][EMAIL_ADDRESS][PERSON_NAME][DOMAIN_NAME]"
click at [677, 387] on button "Log In" at bounding box center [713, 403] width 72 height 32
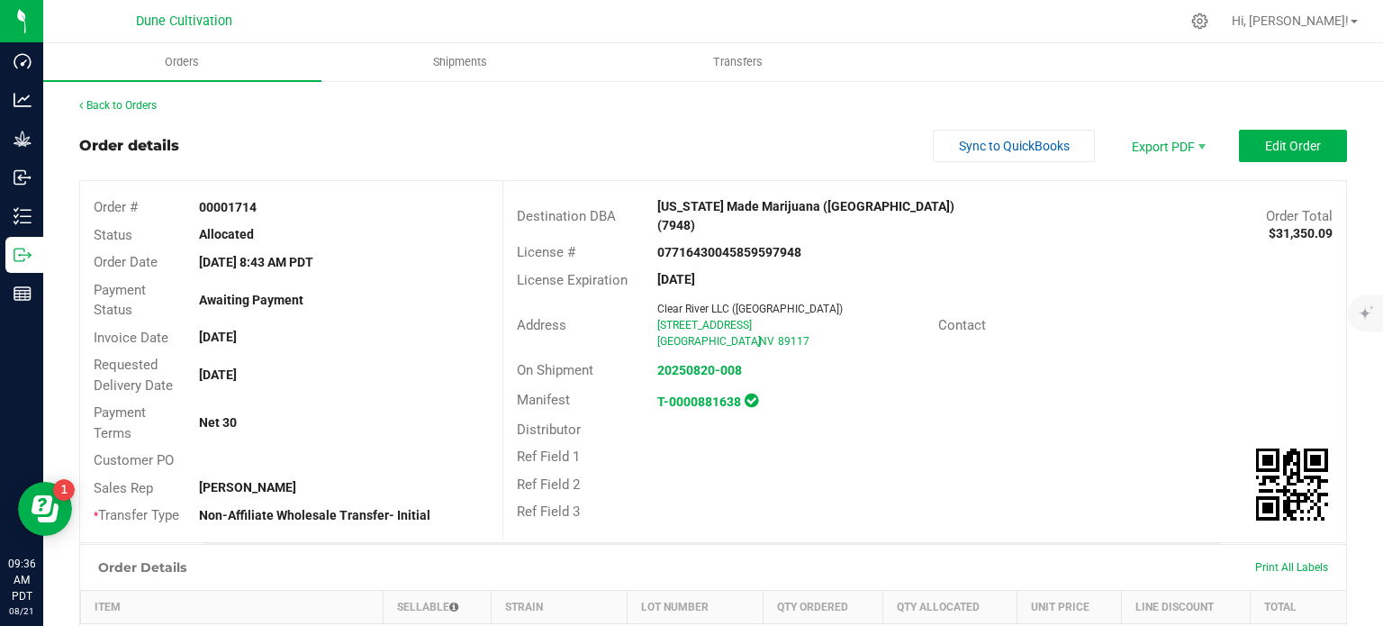
scroll to position [558, 0]
